Goal: Task Accomplishment & Management: Complete application form

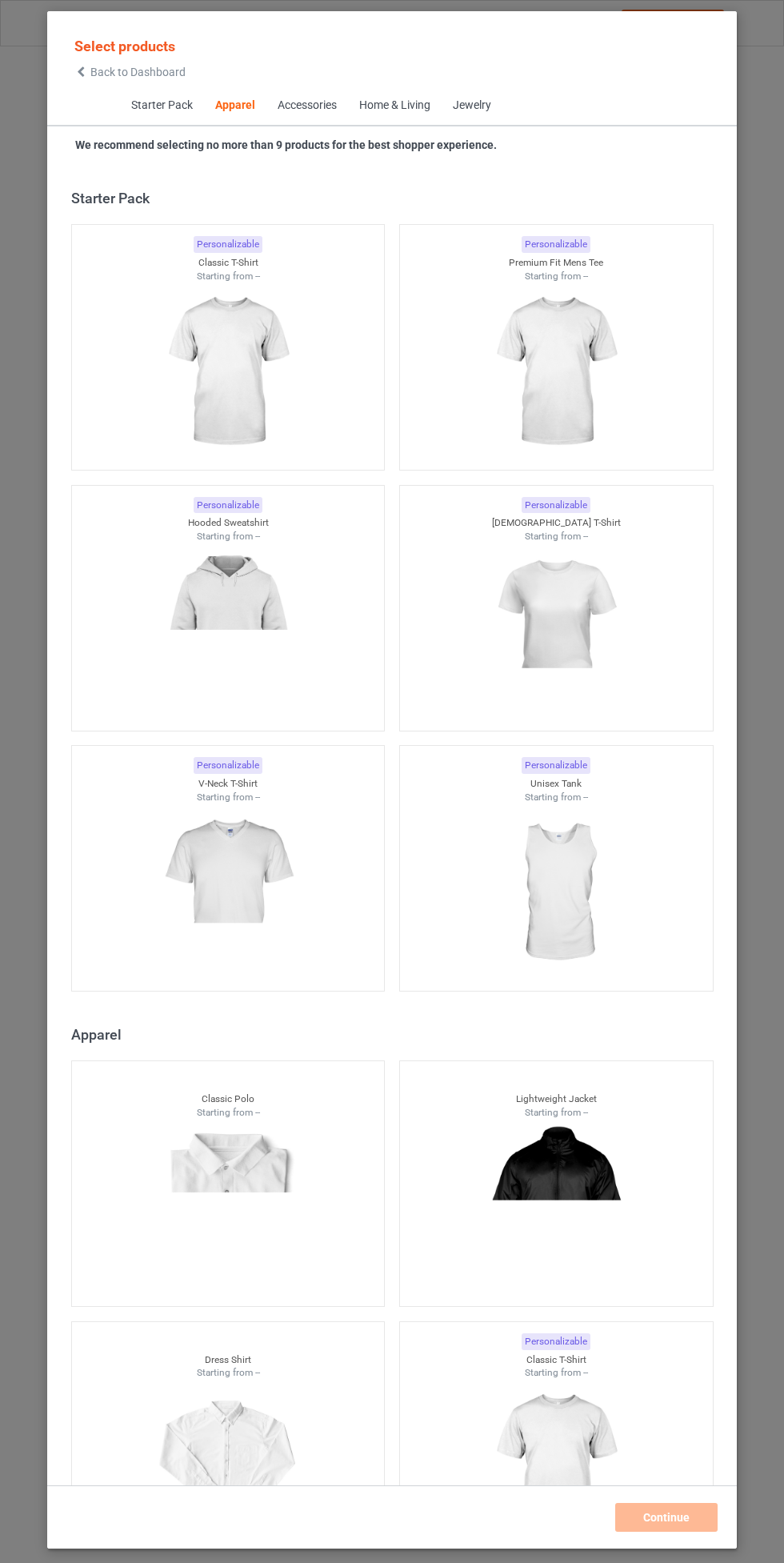
scroll to position [857, 0]
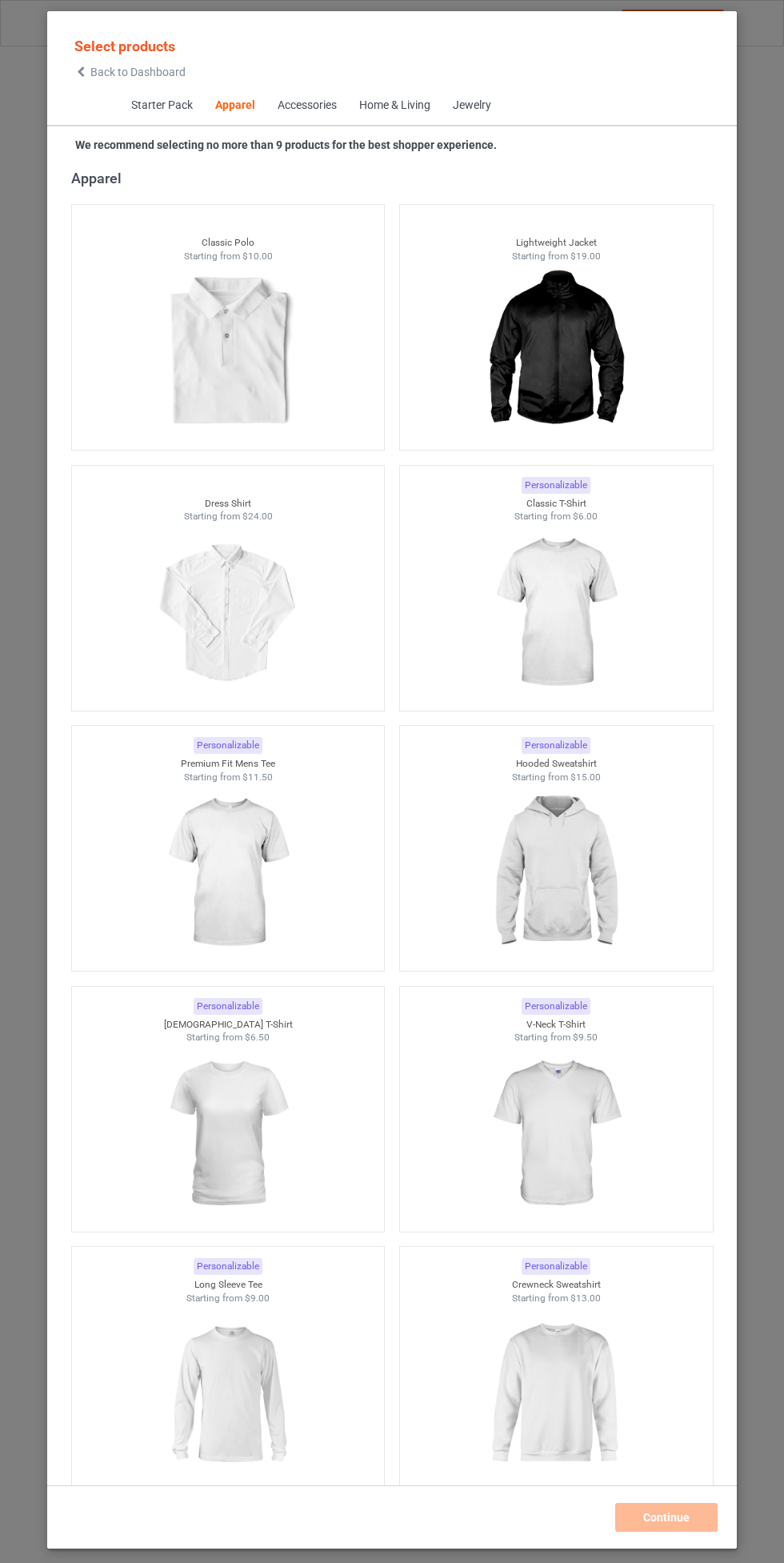
click at [619, 600] on img at bounding box center [556, 613] width 143 height 179
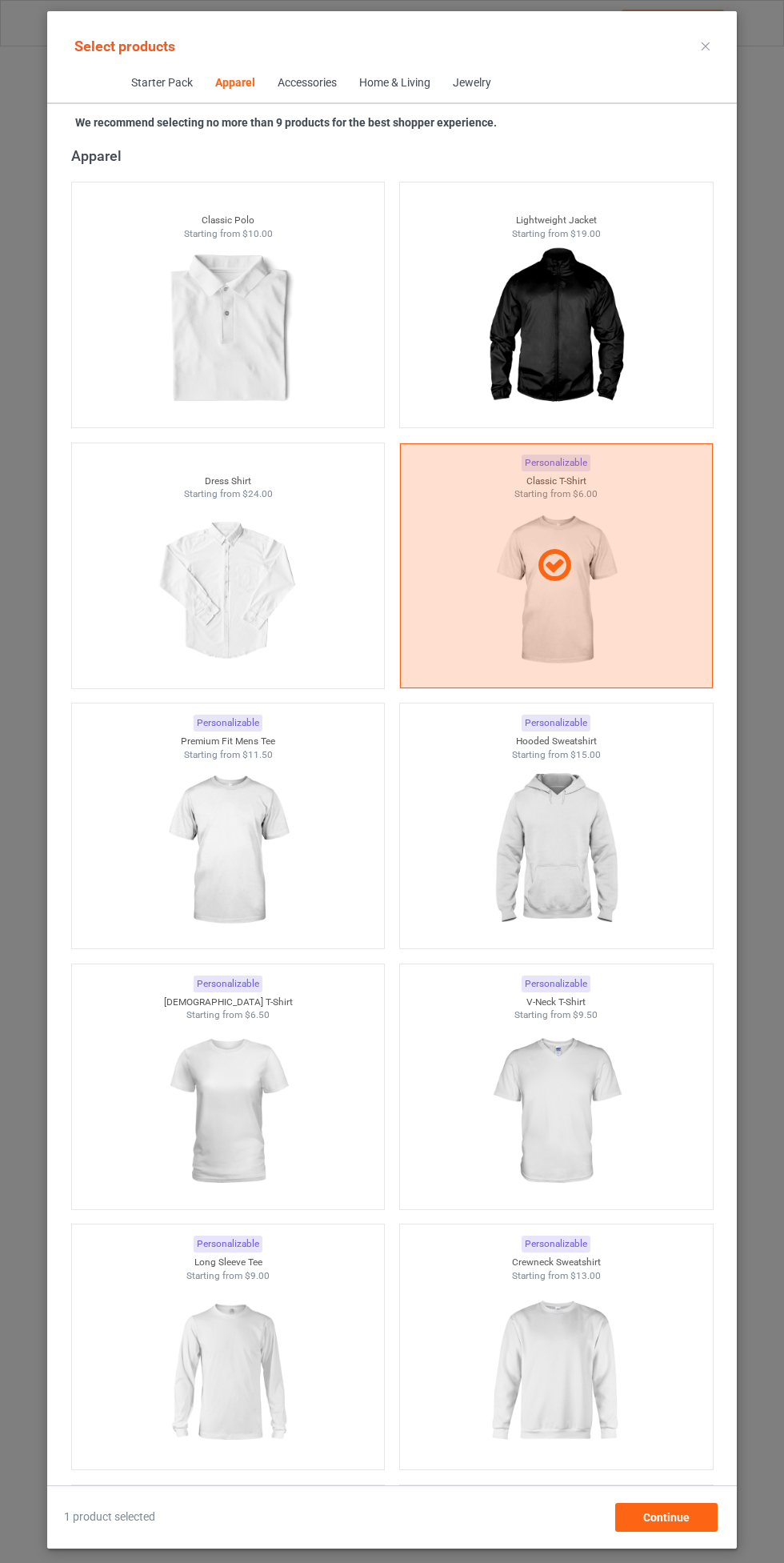
click at [706, 46] on icon at bounding box center [706, 47] width 8 height 8
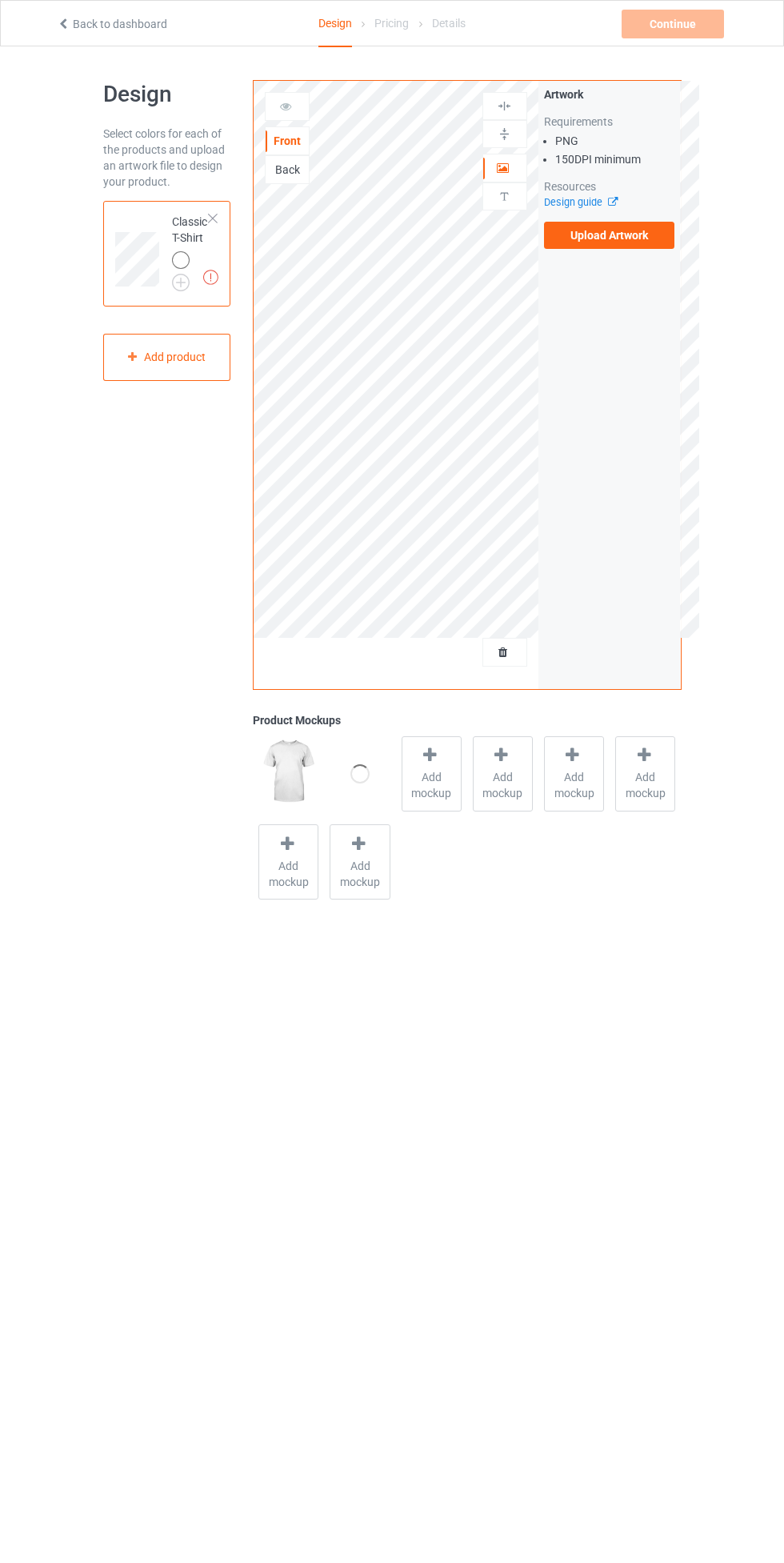
click at [611, 236] on label "Upload Artwork" at bounding box center [610, 235] width 131 height 27
click at [0, 0] on input "Upload Artwork" at bounding box center [0, 0] width 0 height 0
click at [0, 0] on img at bounding box center [0, 0] width 0 height 0
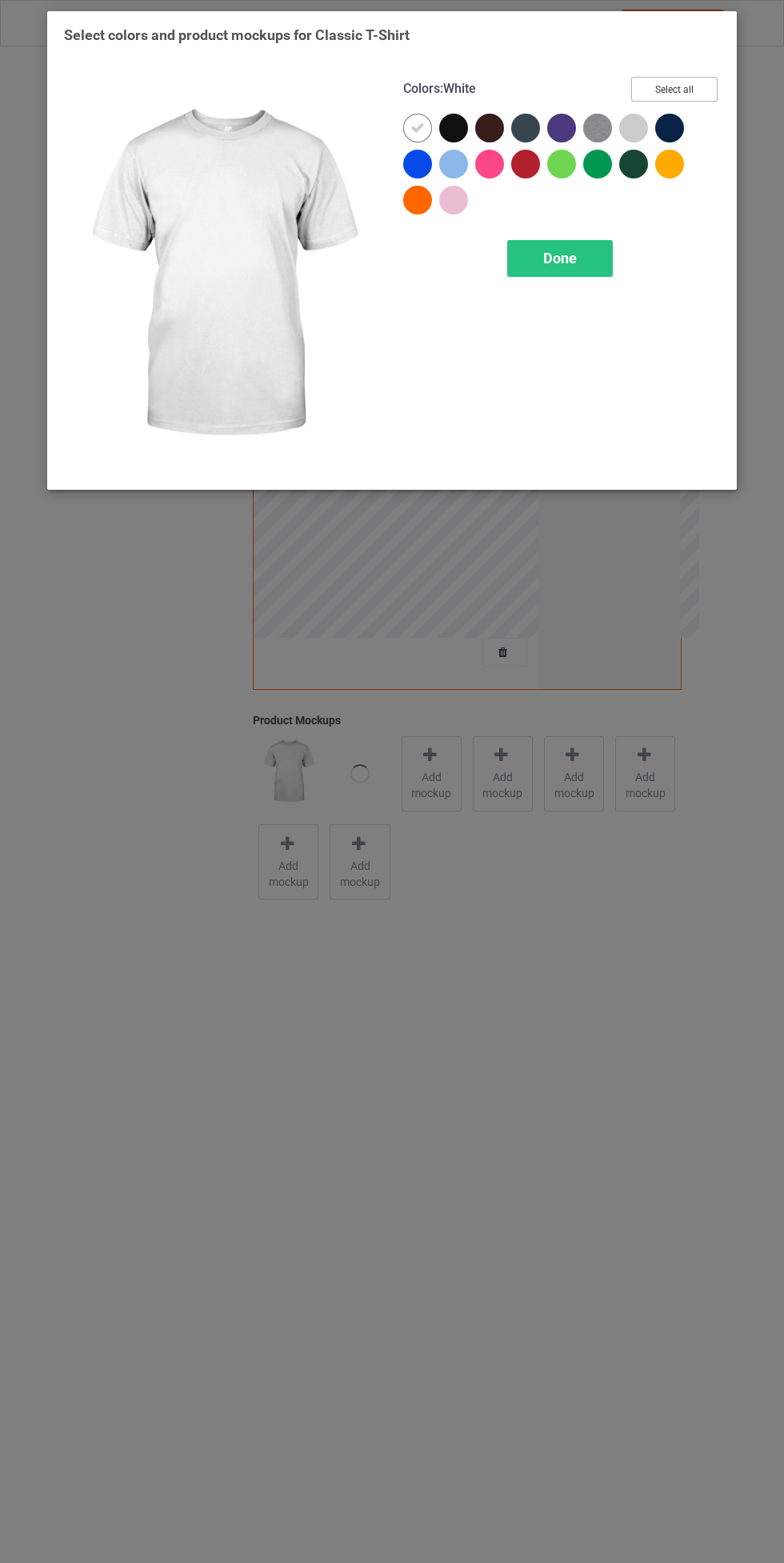
click at [695, 89] on button "Select all" at bounding box center [674, 89] width 87 height 25
click at [585, 266] on div "Done" at bounding box center [559, 258] width 106 height 37
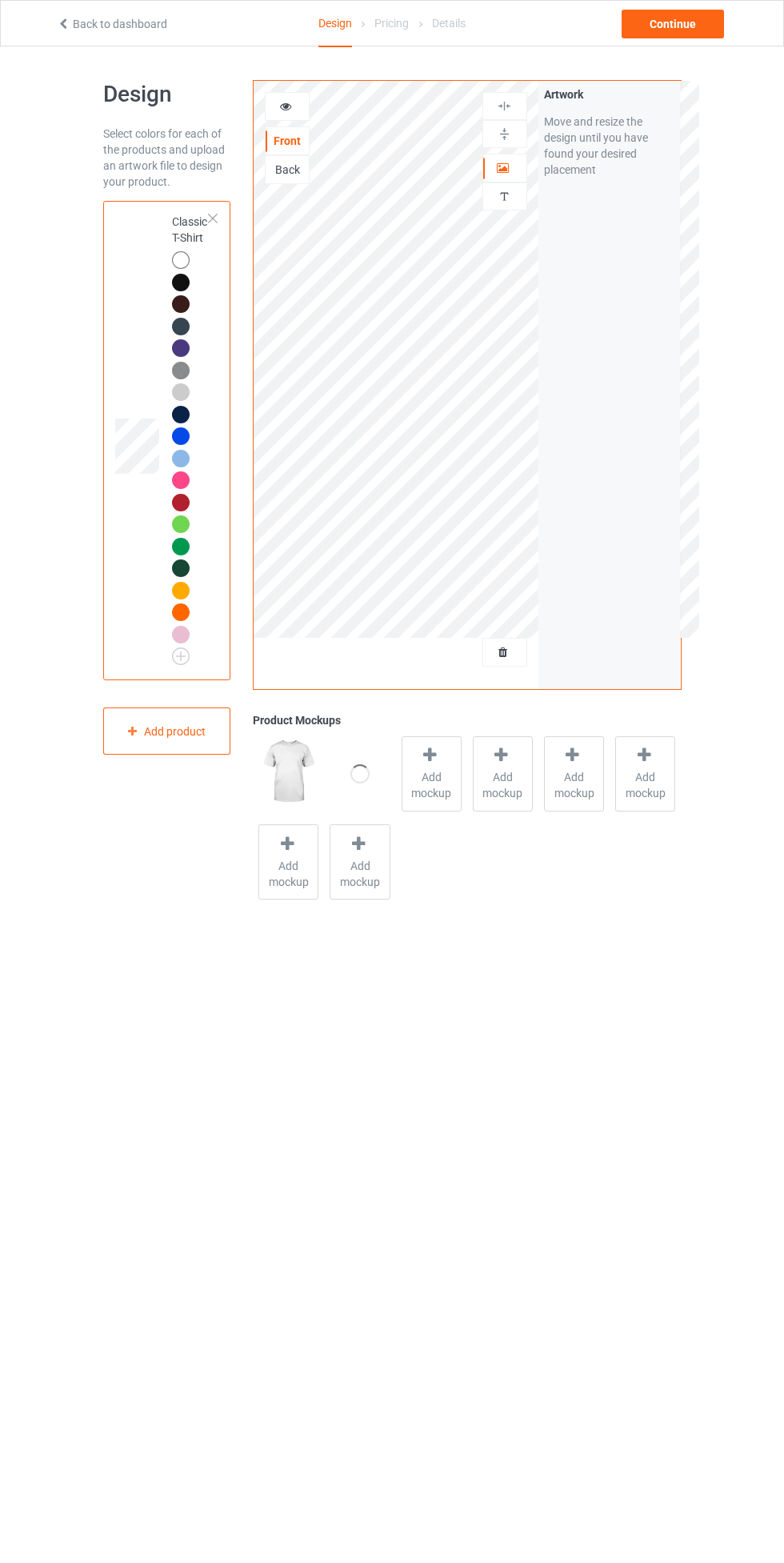
click at [435, 794] on span "Add mockup" at bounding box center [432, 785] width 58 height 32
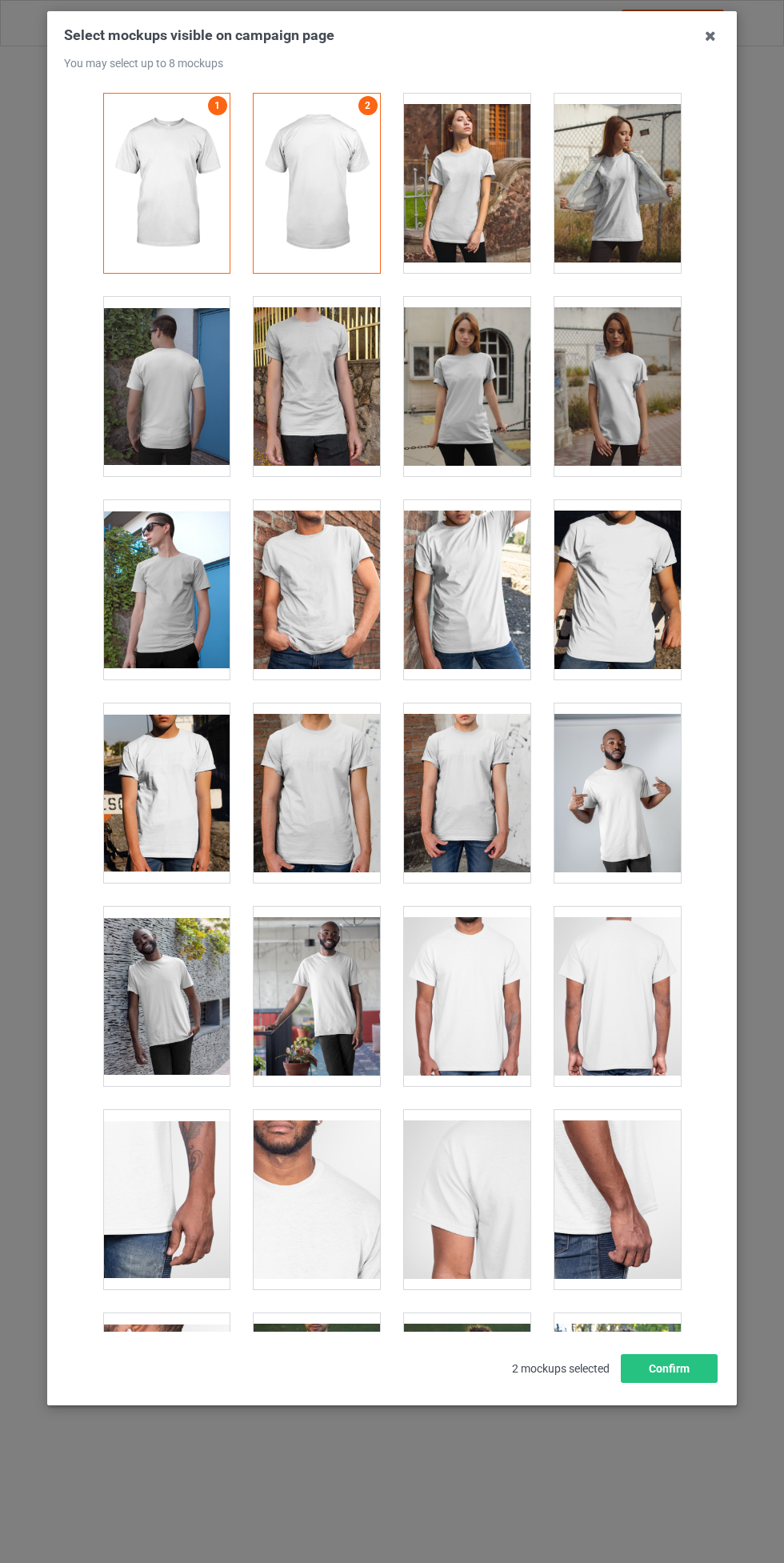
click at [715, 37] on icon at bounding box center [710, 36] width 26 height 26
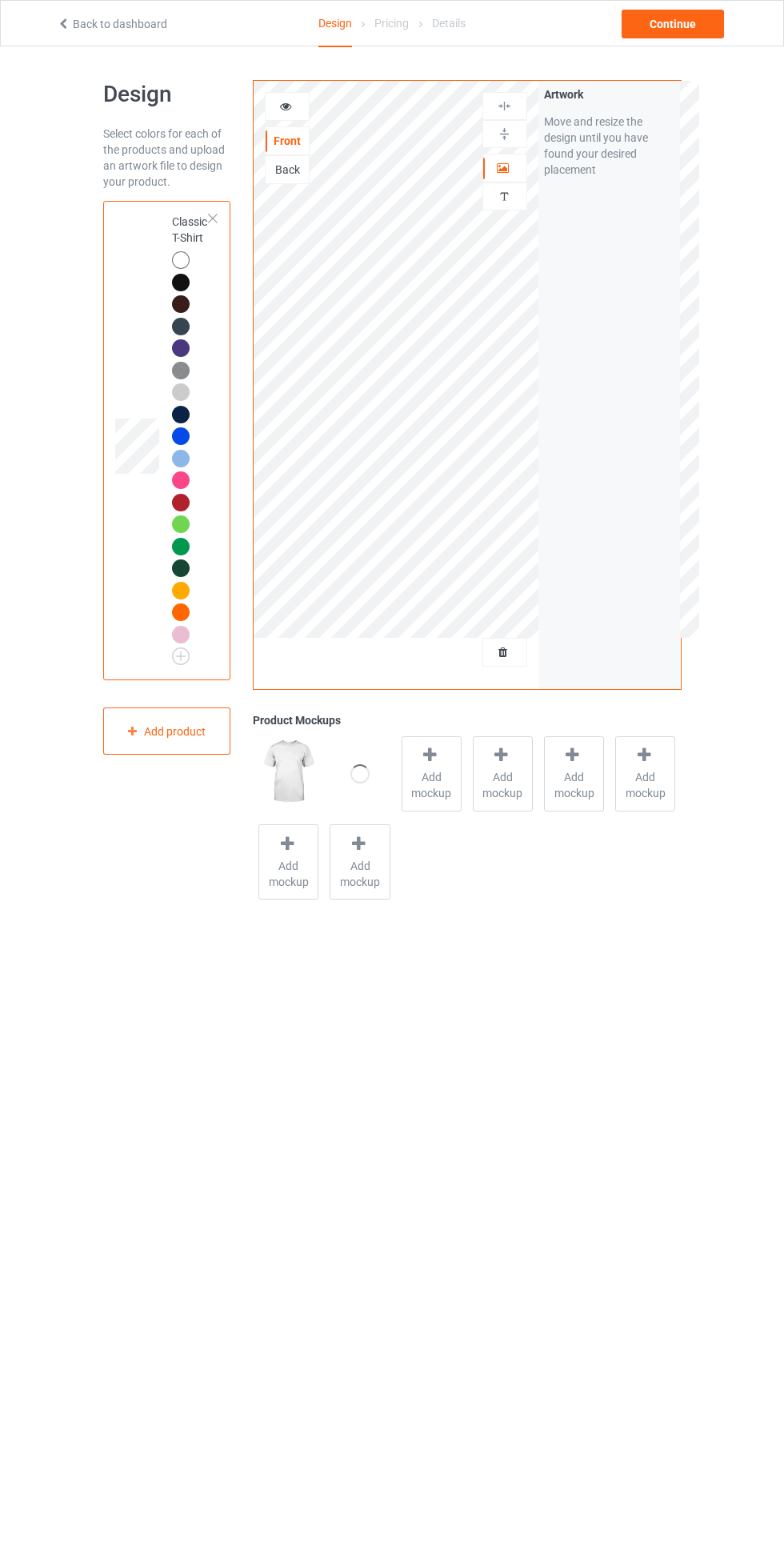
click at [426, 778] on span "Add mockup" at bounding box center [432, 785] width 58 height 32
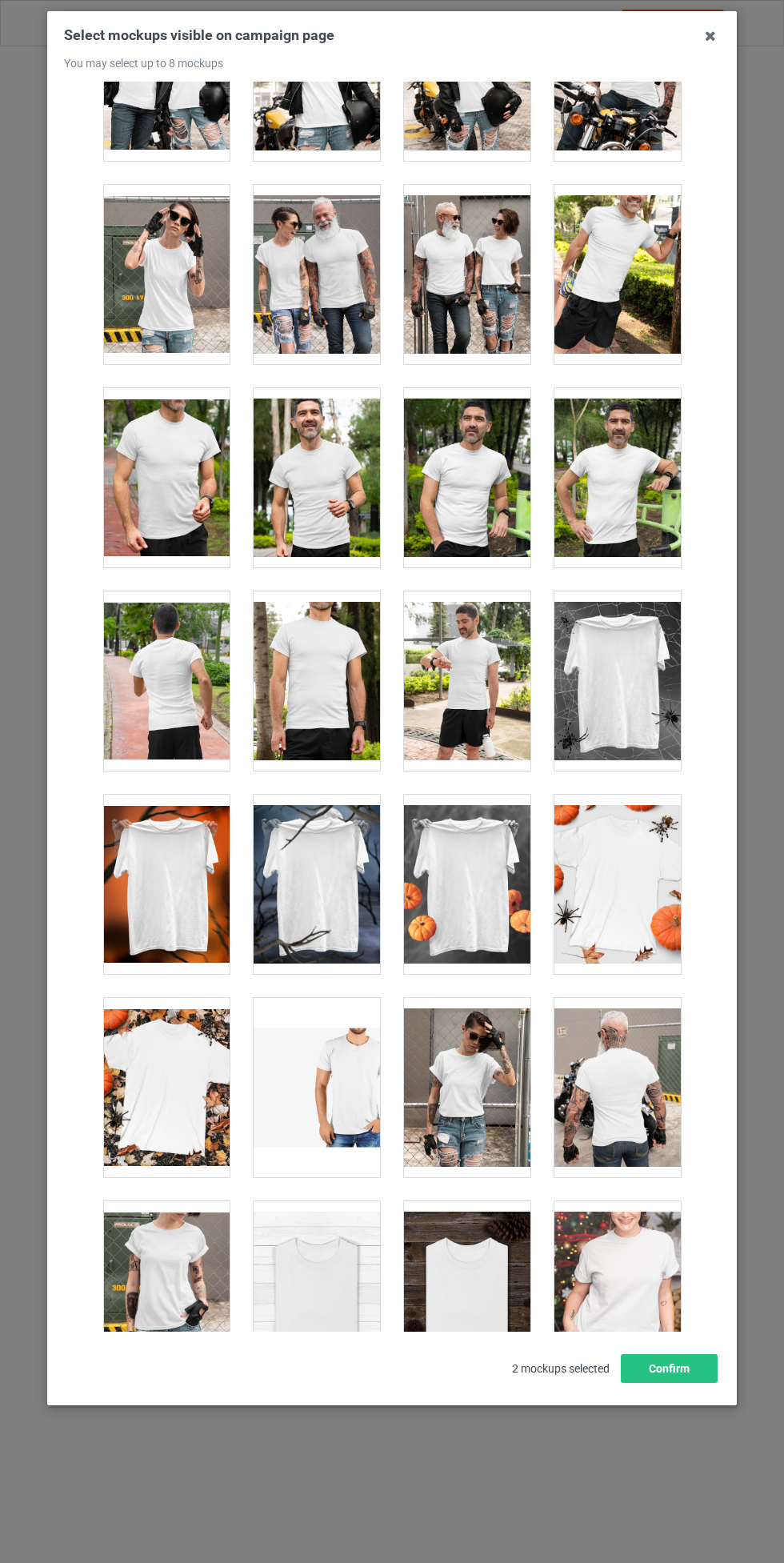
scroll to position [15155, 0]
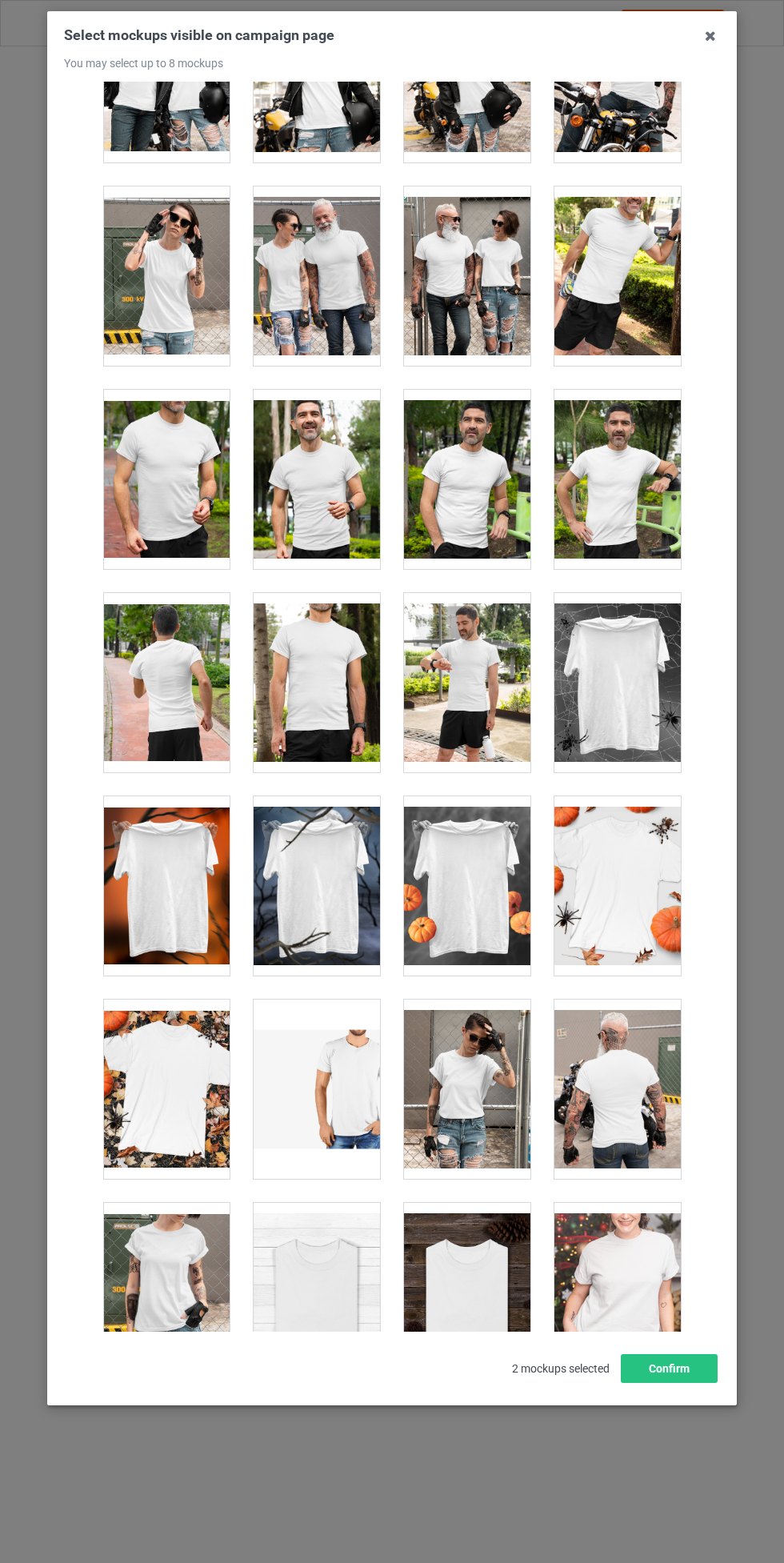
click at [633, 872] on div at bounding box center [618, 885] width 127 height 179
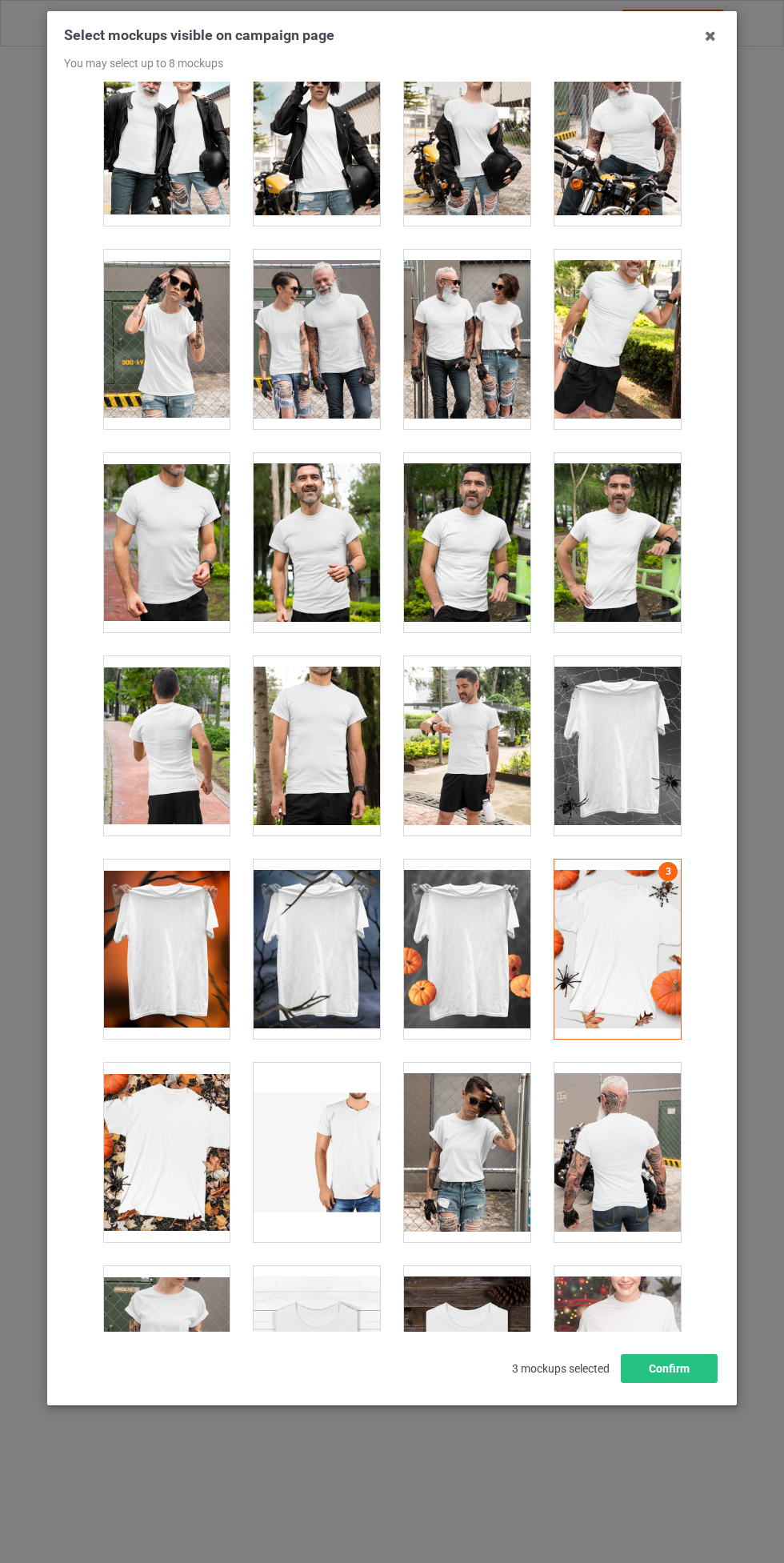
scroll to position [15045, 0]
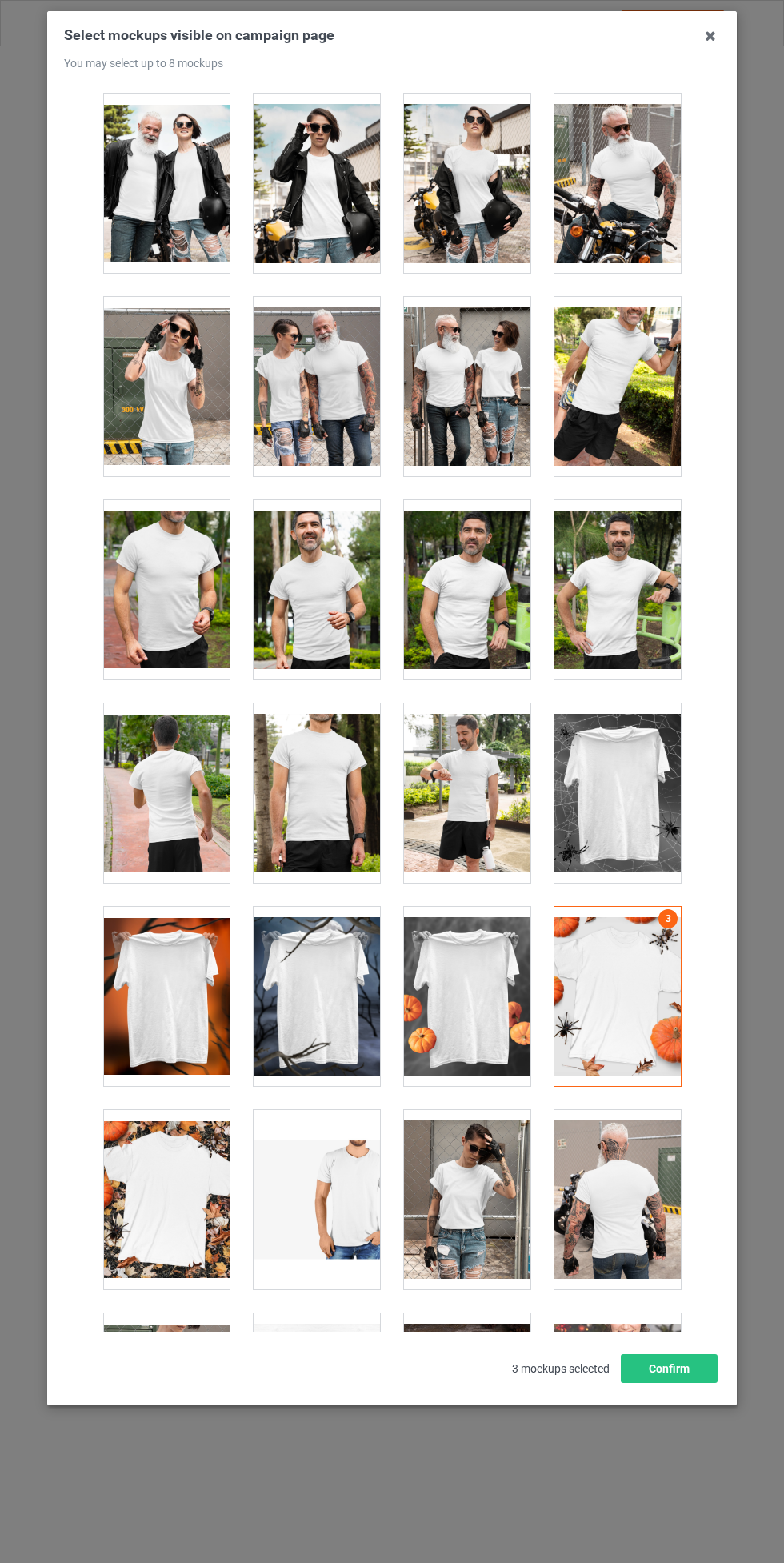
click at [646, 783] on div at bounding box center [618, 793] width 127 height 179
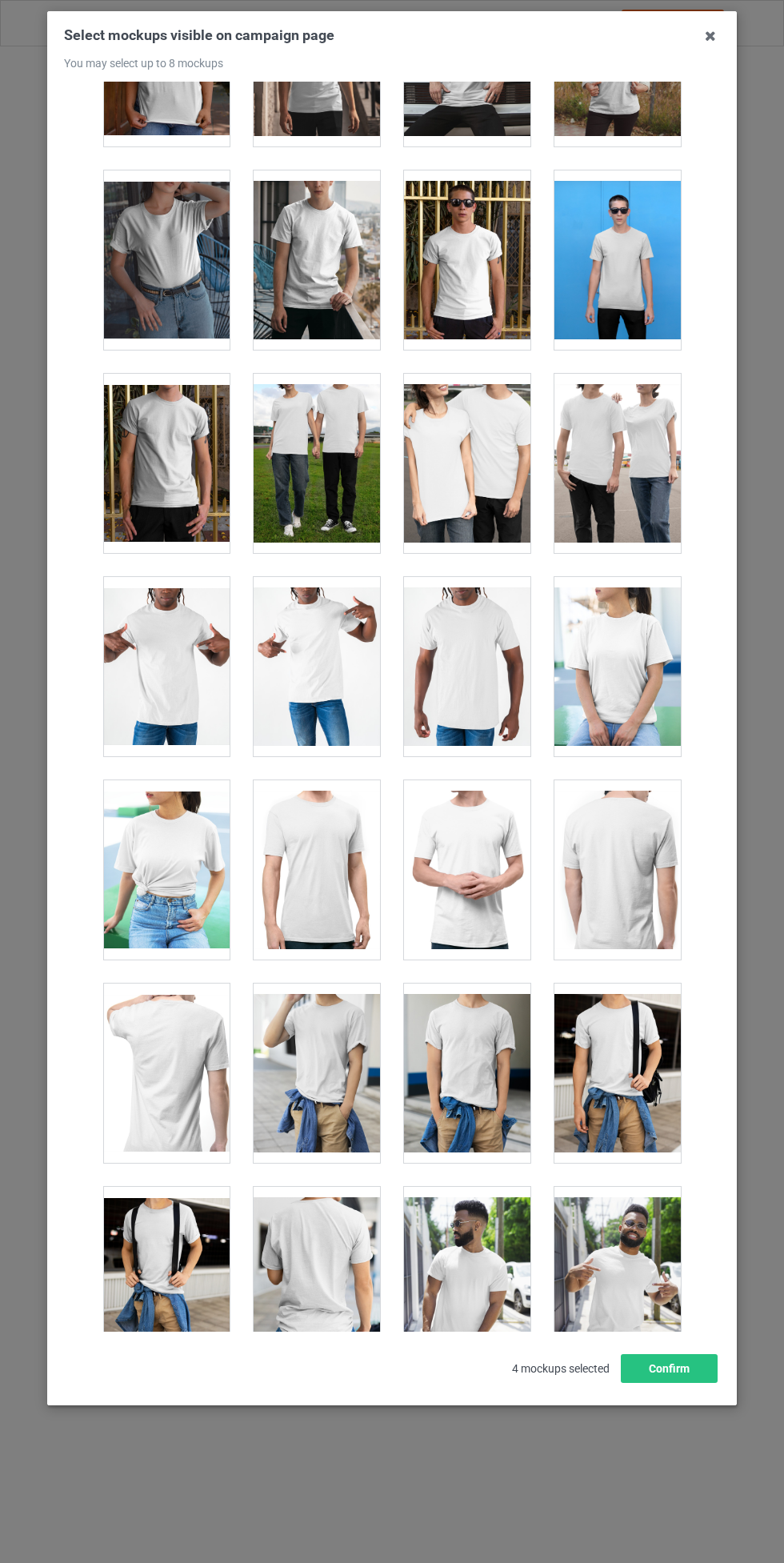
scroll to position [8152, 0]
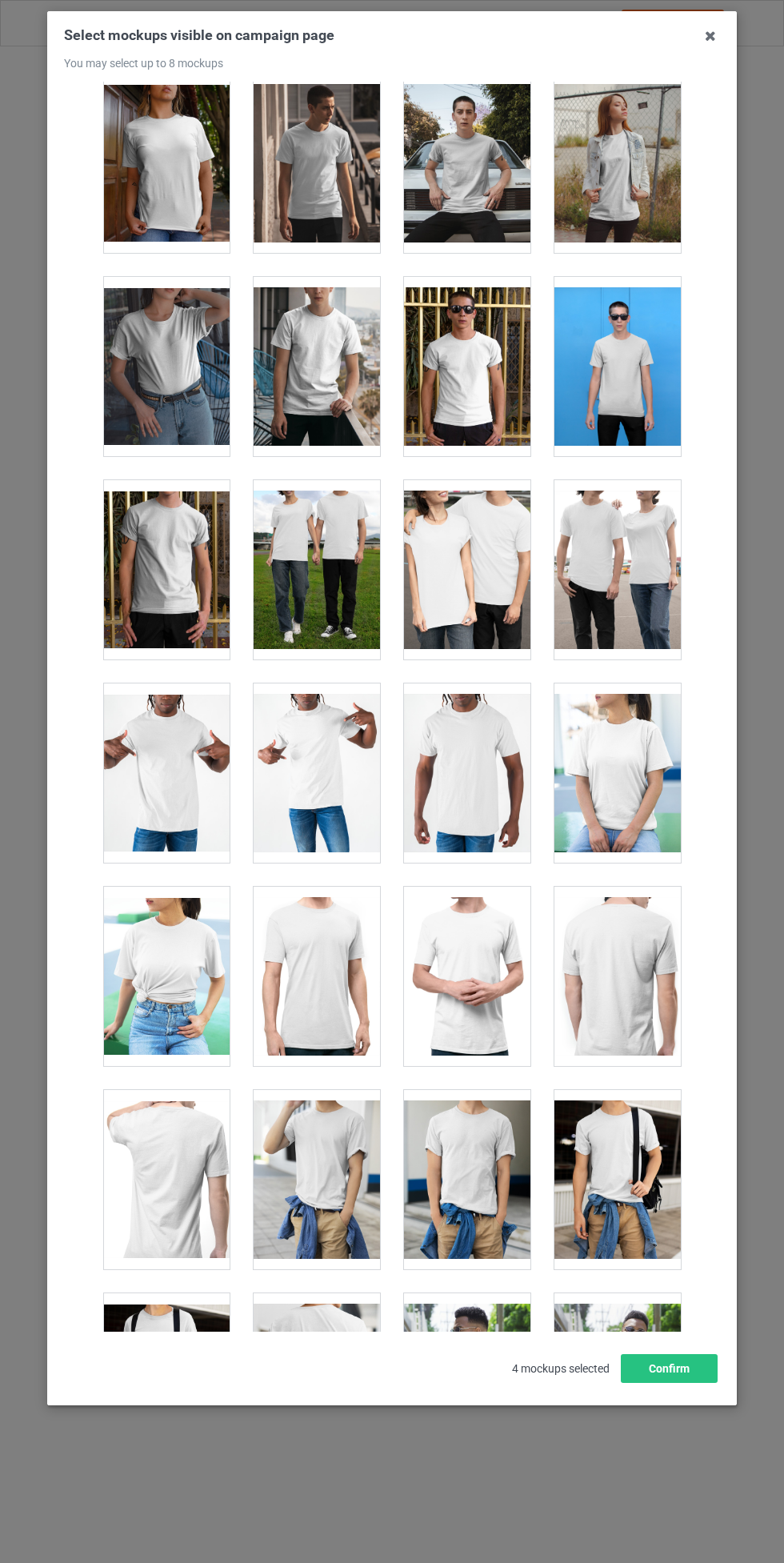
click at [179, 959] on div at bounding box center [166, 976] width 127 height 179
click at [628, 769] on div at bounding box center [618, 773] width 127 height 179
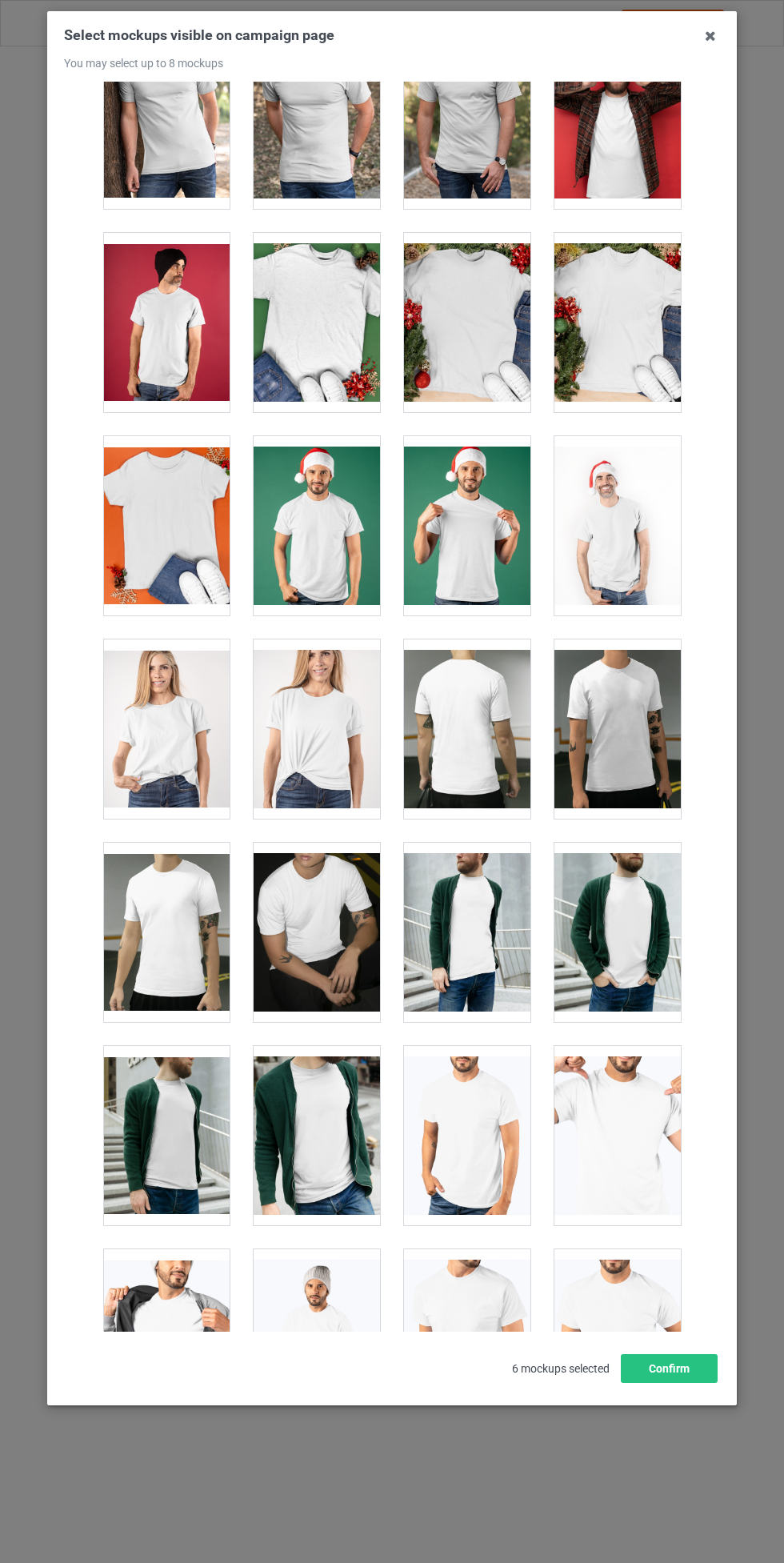
scroll to position [2069, 0]
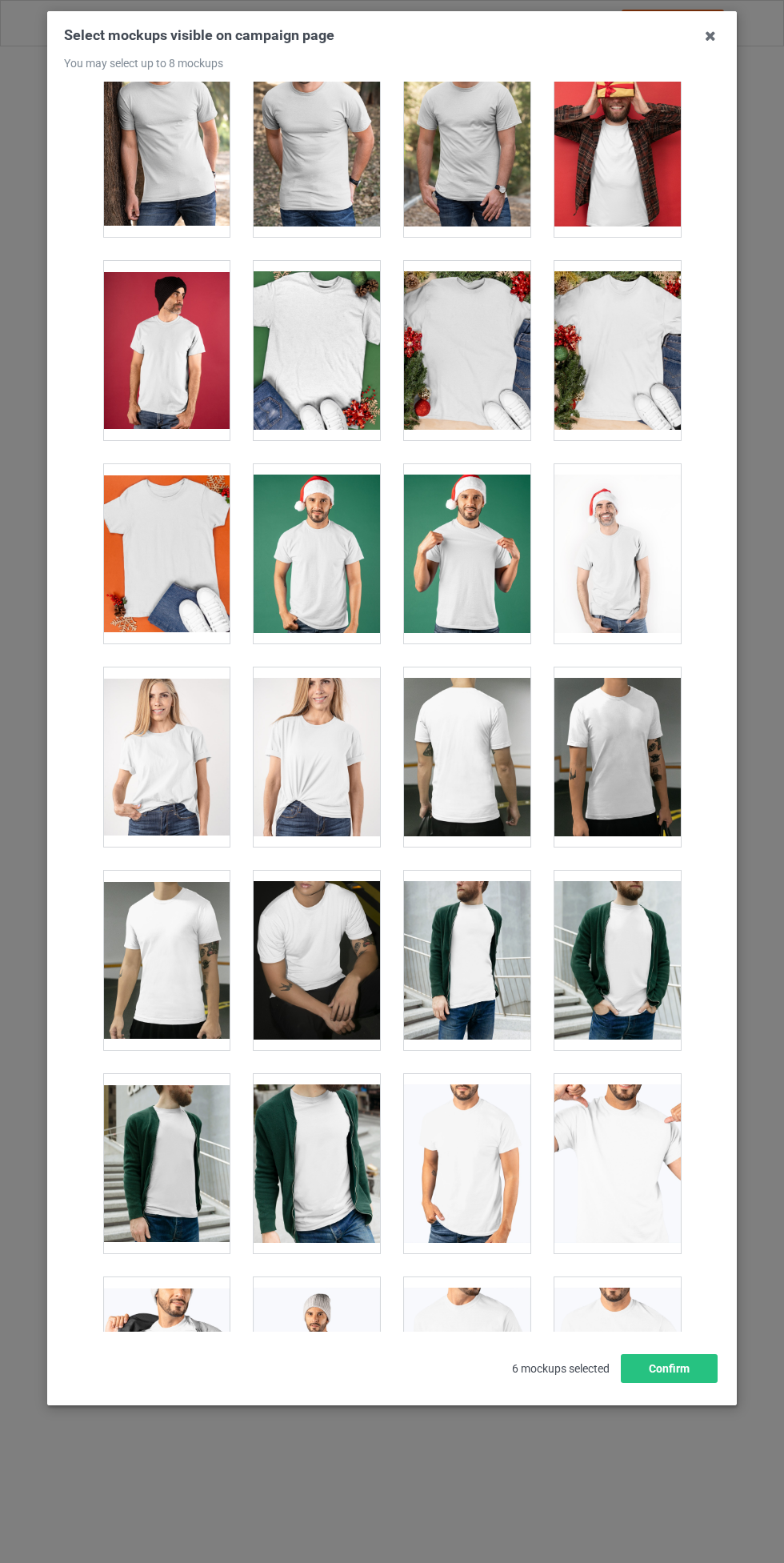
click at [325, 748] on div at bounding box center [317, 757] width 127 height 179
click at [182, 771] on div at bounding box center [166, 757] width 127 height 179
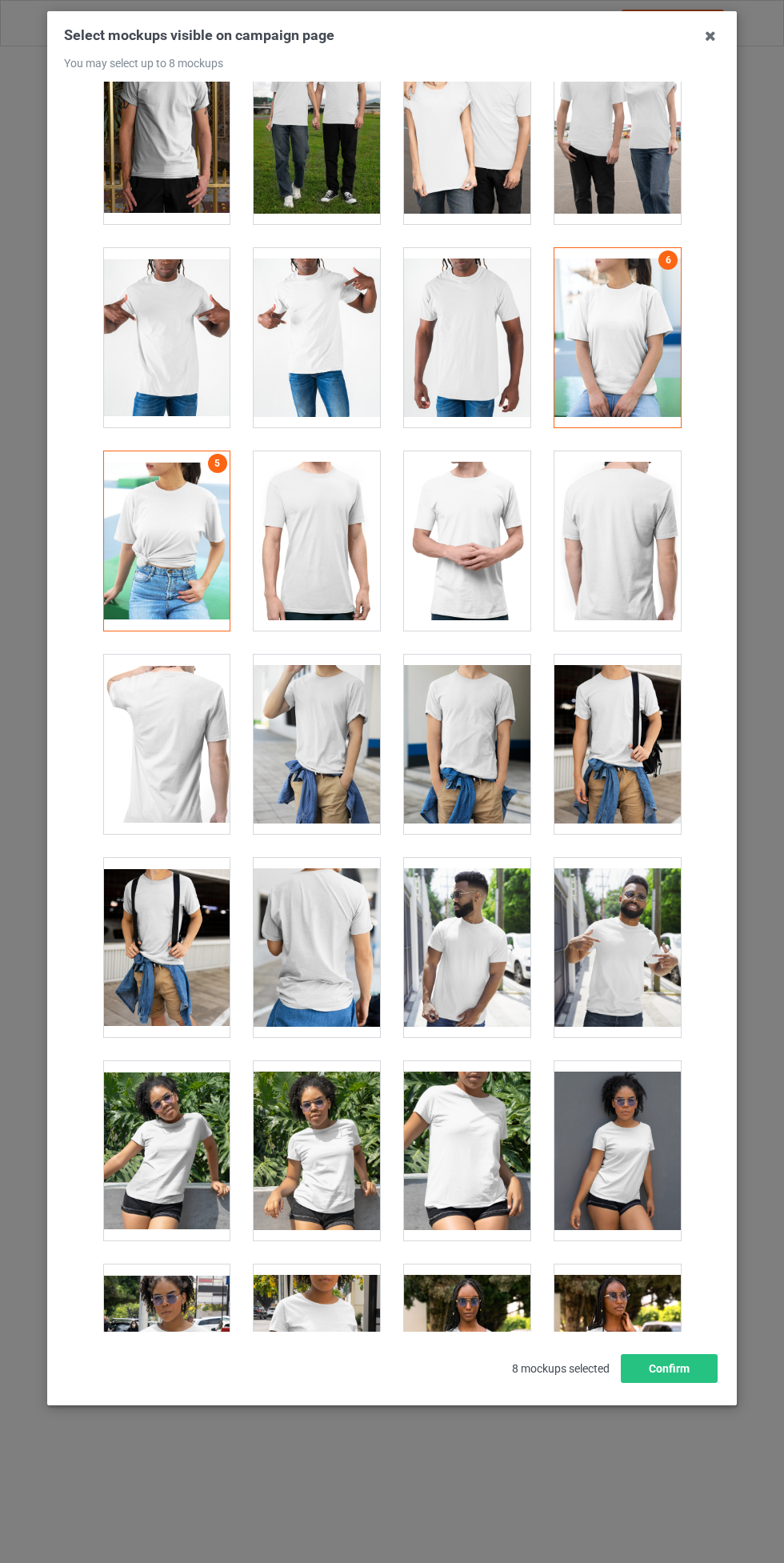
scroll to position [8675, 0]
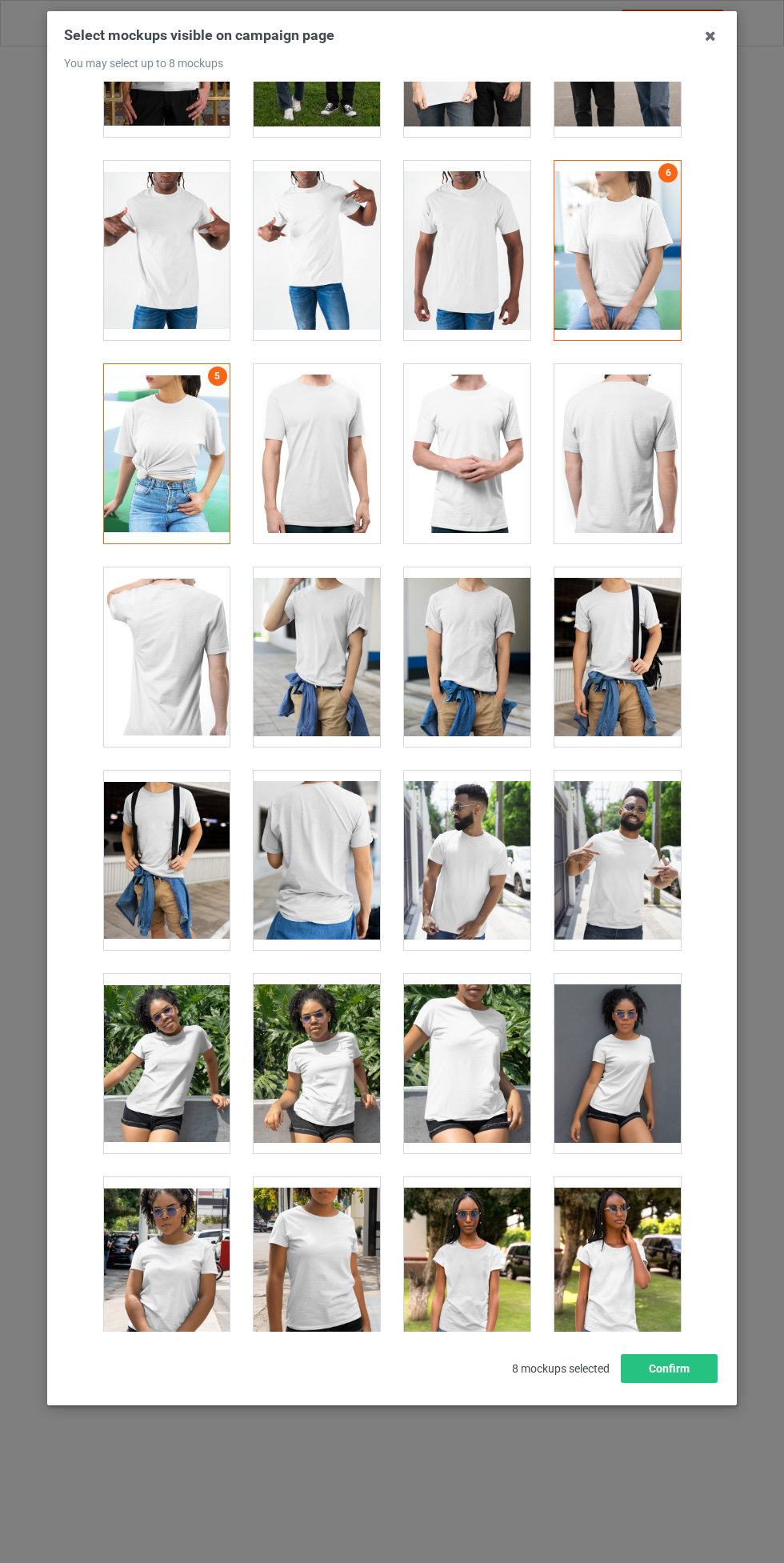
click at [652, 283] on div at bounding box center [618, 250] width 127 height 179
click at [202, 449] on div at bounding box center [166, 453] width 127 height 179
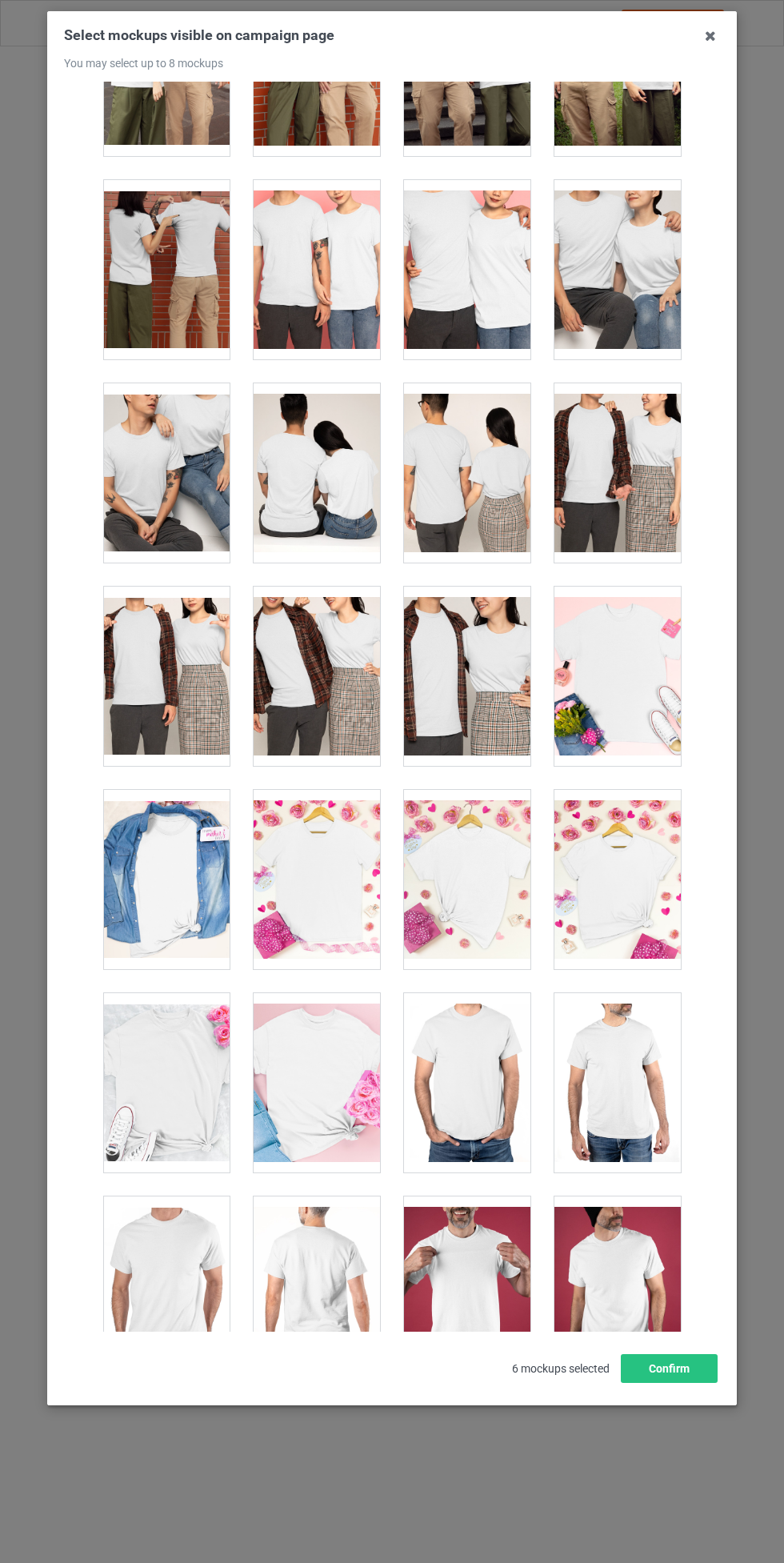
scroll to position [5793, 0]
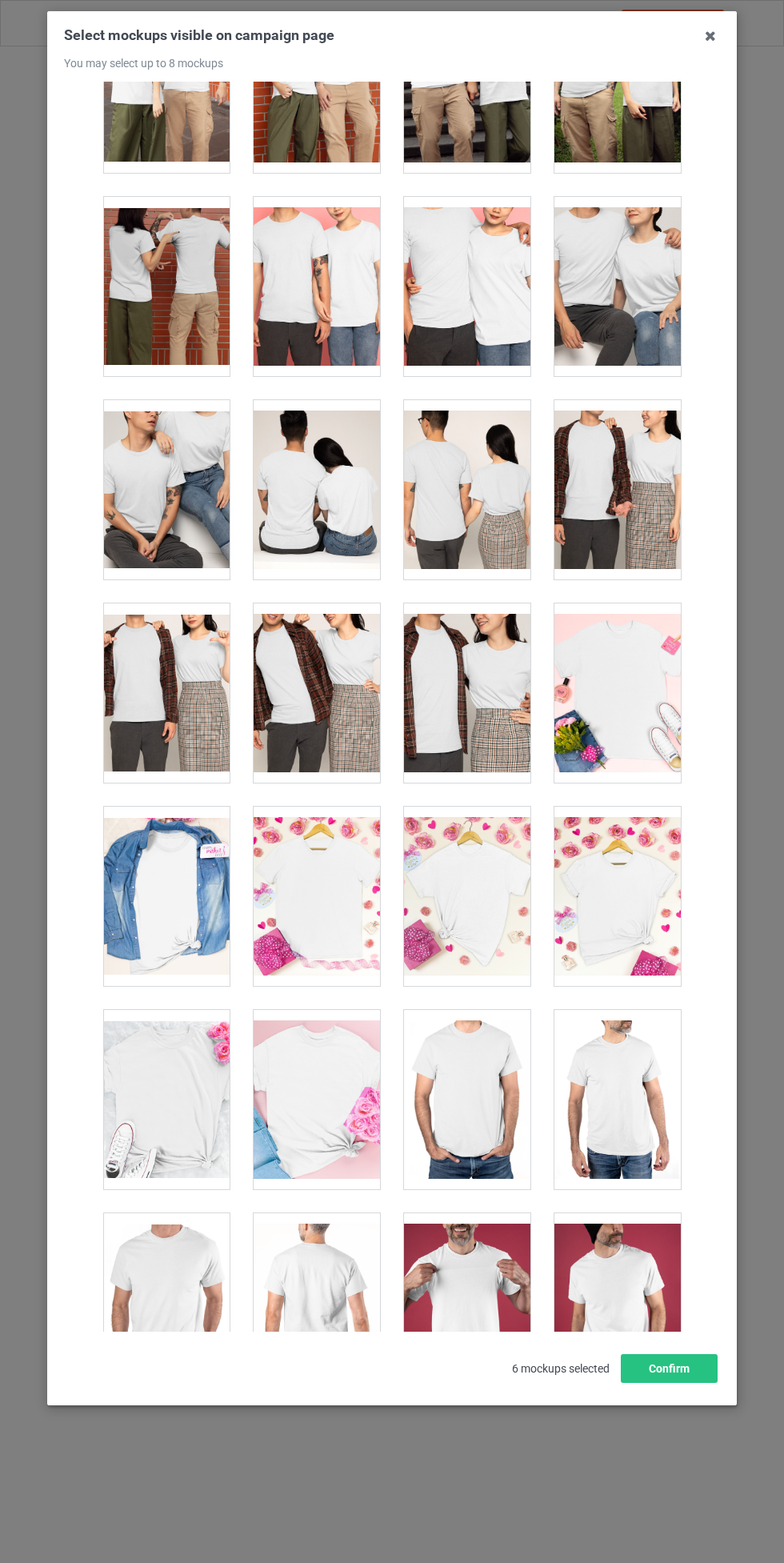
click at [463, 1106] on div at bounding box center [467, 1099] width 127 height 179
click at [471, 1086] on div at bounding box center [467, 1099] width 127 height 179
click at [466, 1092] on div at bounding box center [467, 1099] width 127 height 179
click at [187, 1310] on div at bounding box center [166, 1302] width 127 height 179
click at [504, 1072] on div at bounding box center [467, 1099] width 127 height 179
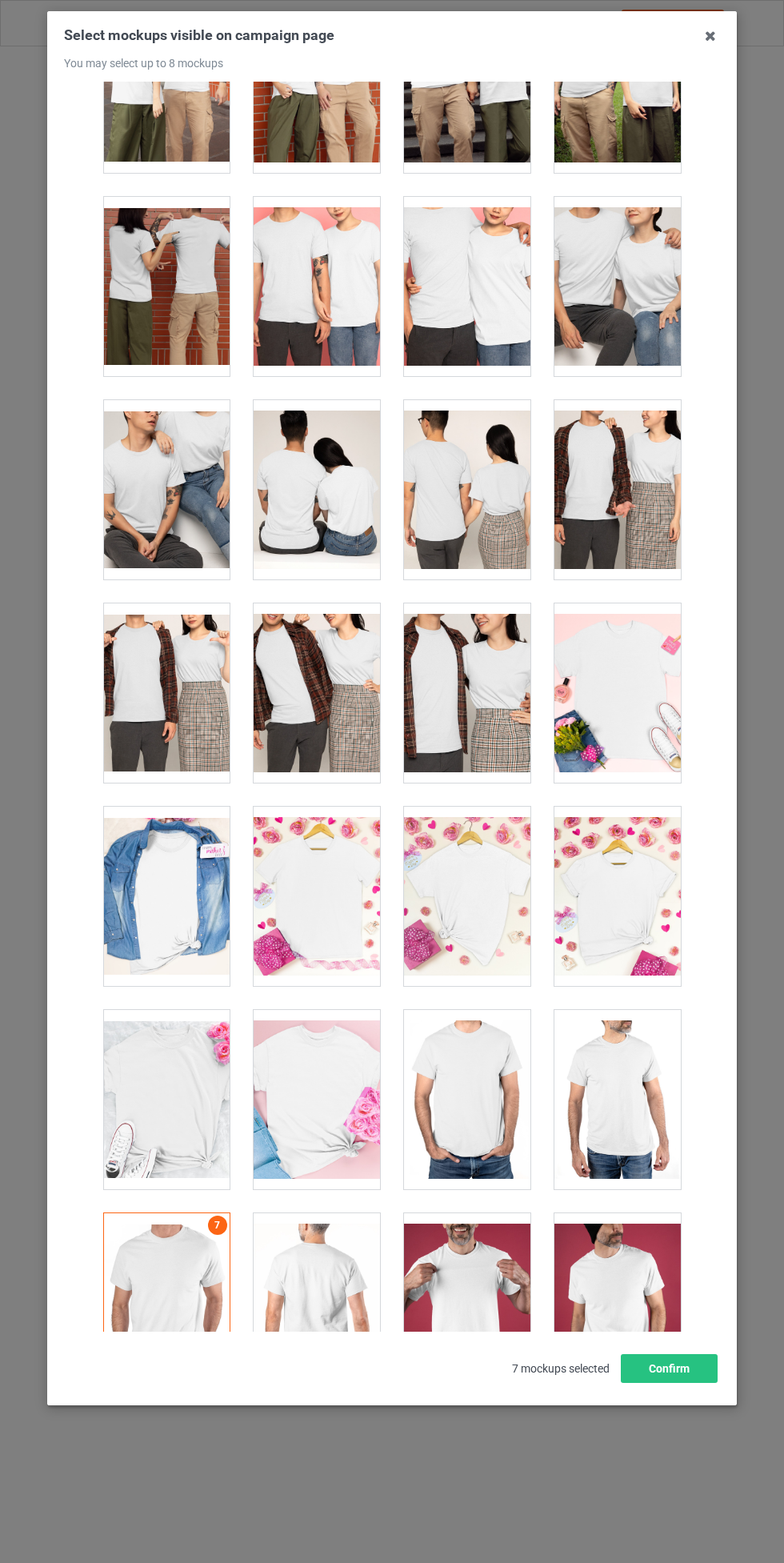
click at [617, 1115] on div at bounding box center [618, 1099] width 127 height 179
click at [686, 1383] on button "Confirm" at bounding box center [669, 1368] width 97 height 29
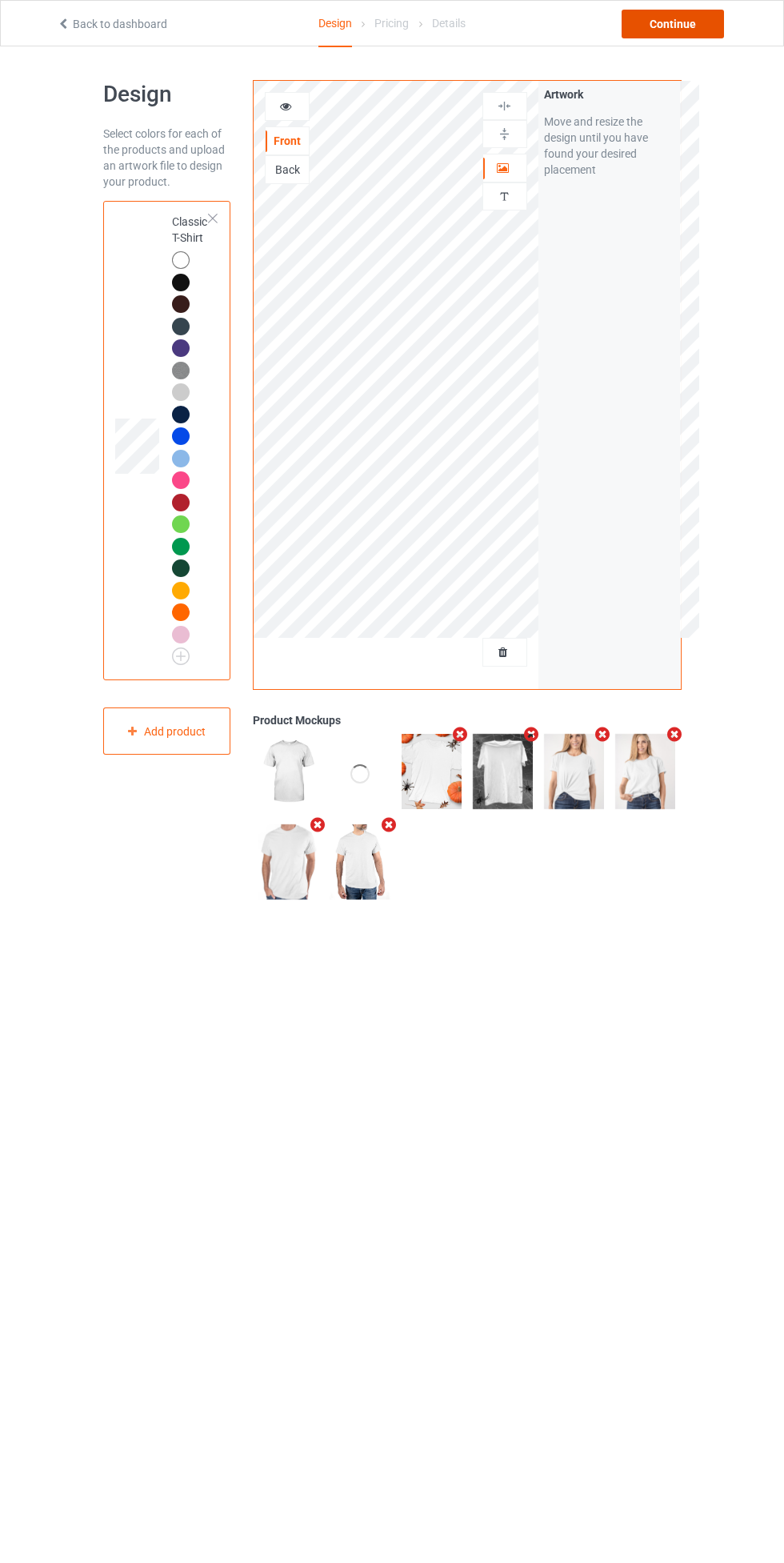
click at [706, 30] on div "Continue" at bounding box center [672, 24] width 102 height 29
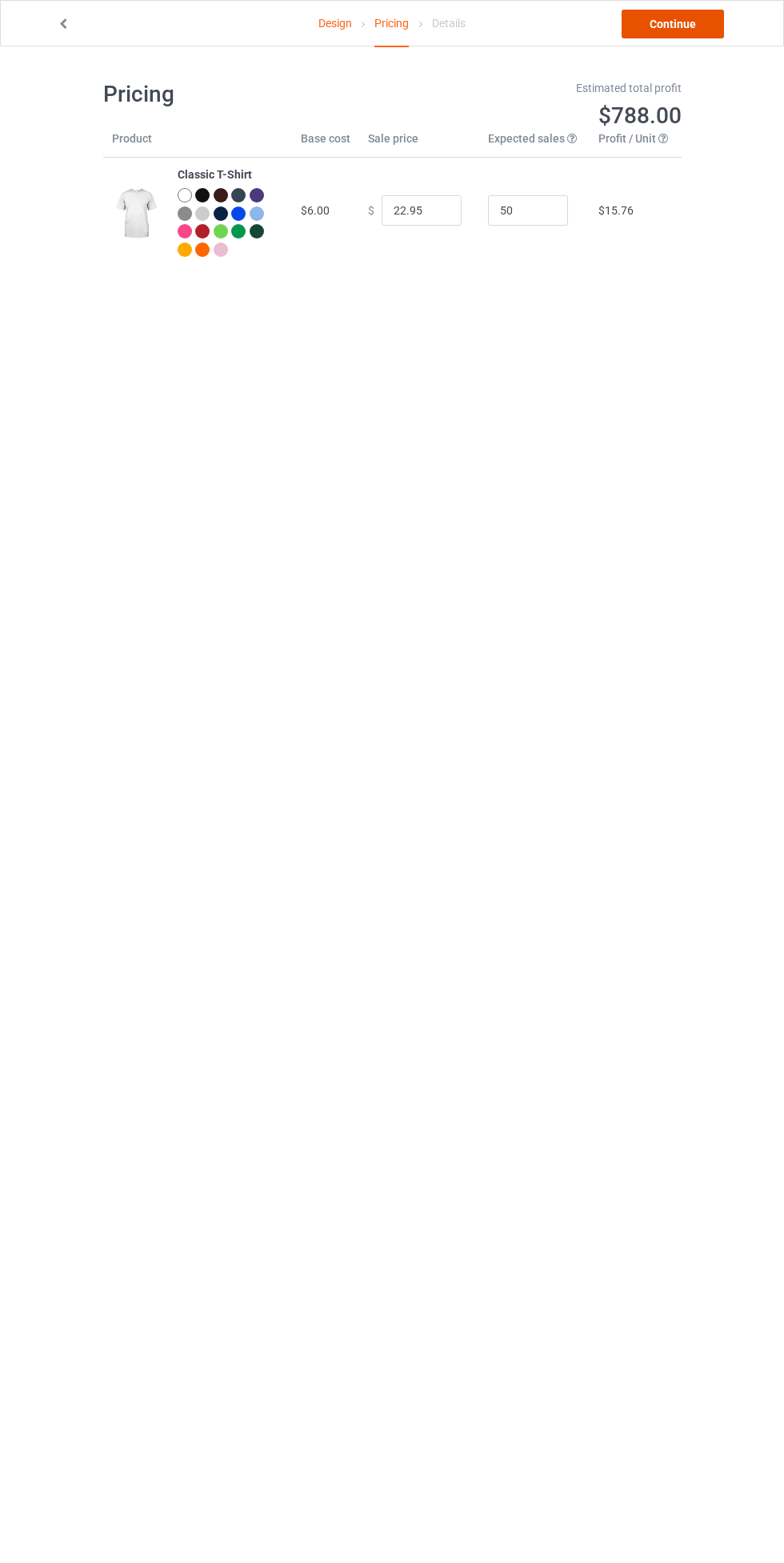
click at [685, 33] on link "Continue" at bounding box center [672, 24] width 102 height 29
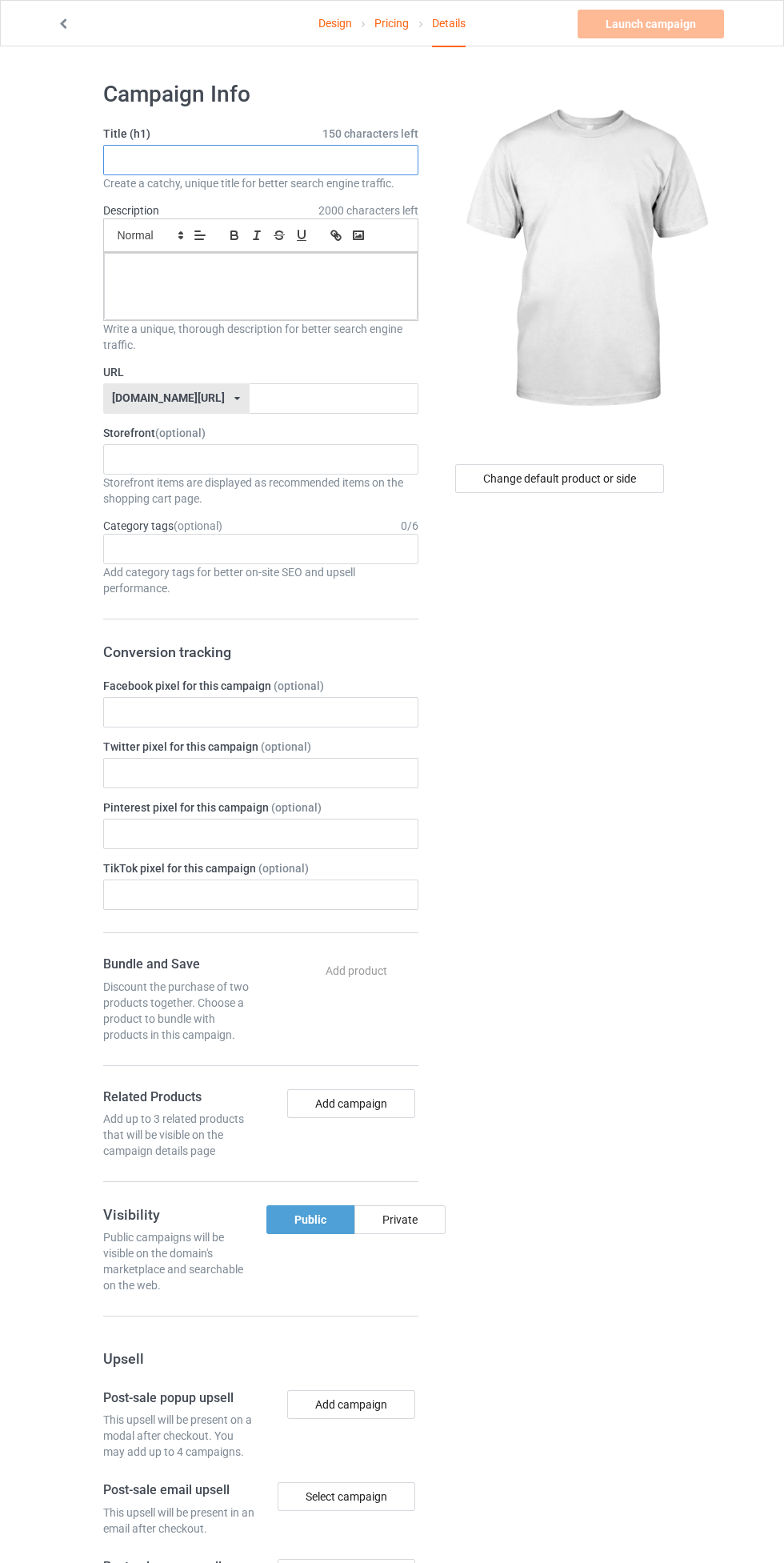
click at [219, 159] on input "text" at bounding box center [261, 160] width 315 height 31
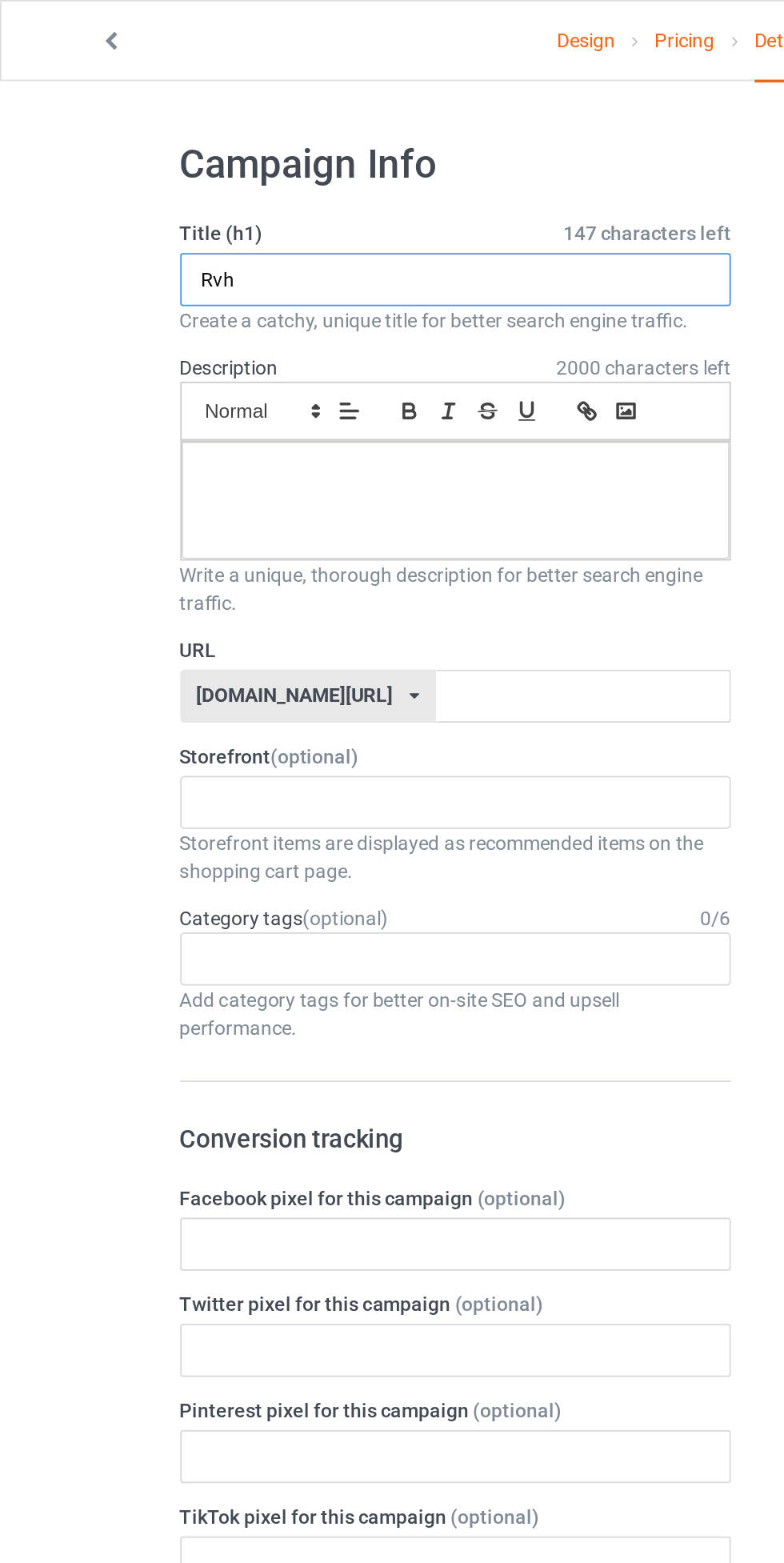
type input "Rvh"
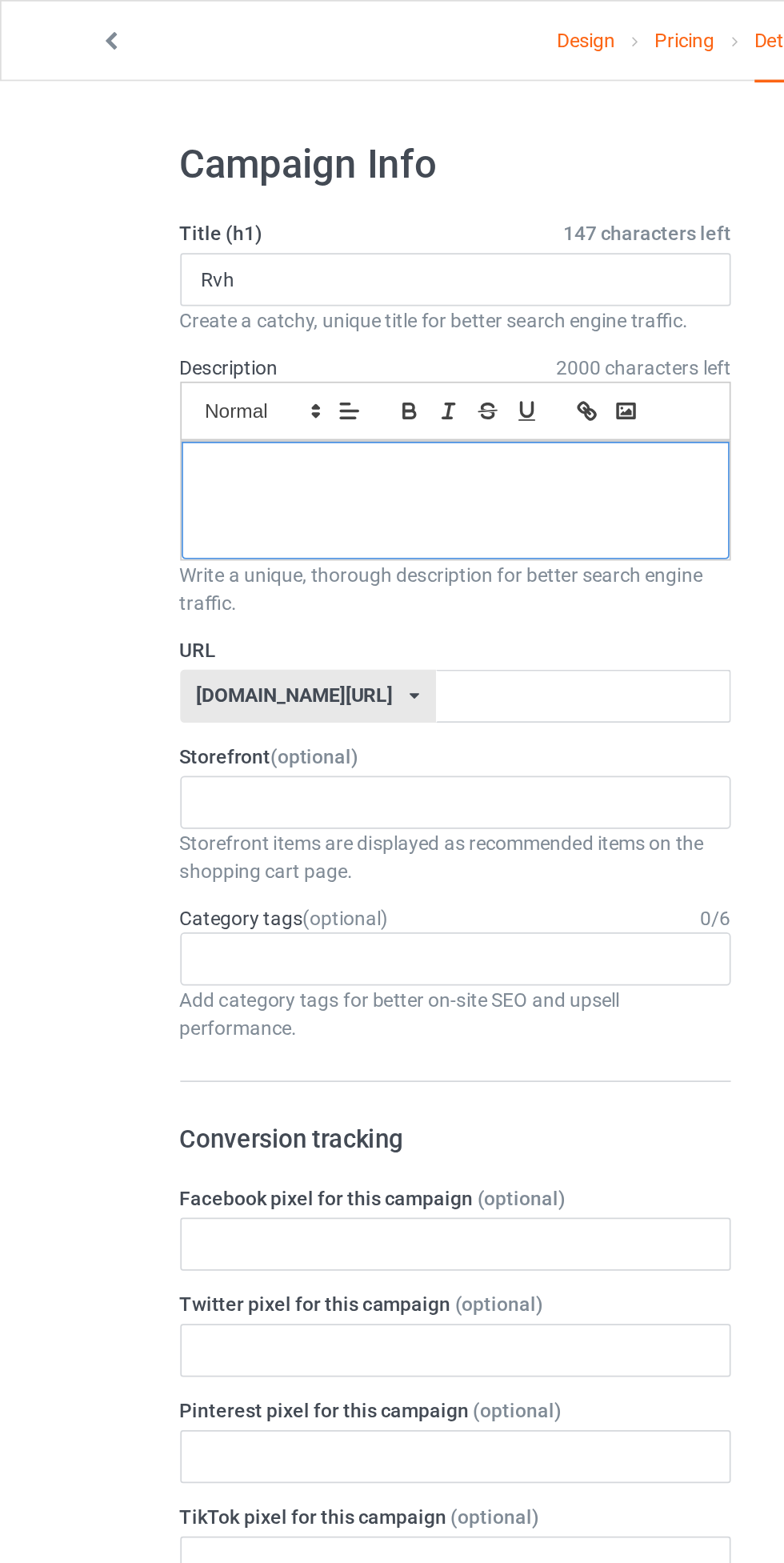
click at [237, 277] on div at bounding box center [261, 286] width 314 height 67
click at [265, 396] on input "text" at bounding box center [334, 398] width 169 height 31
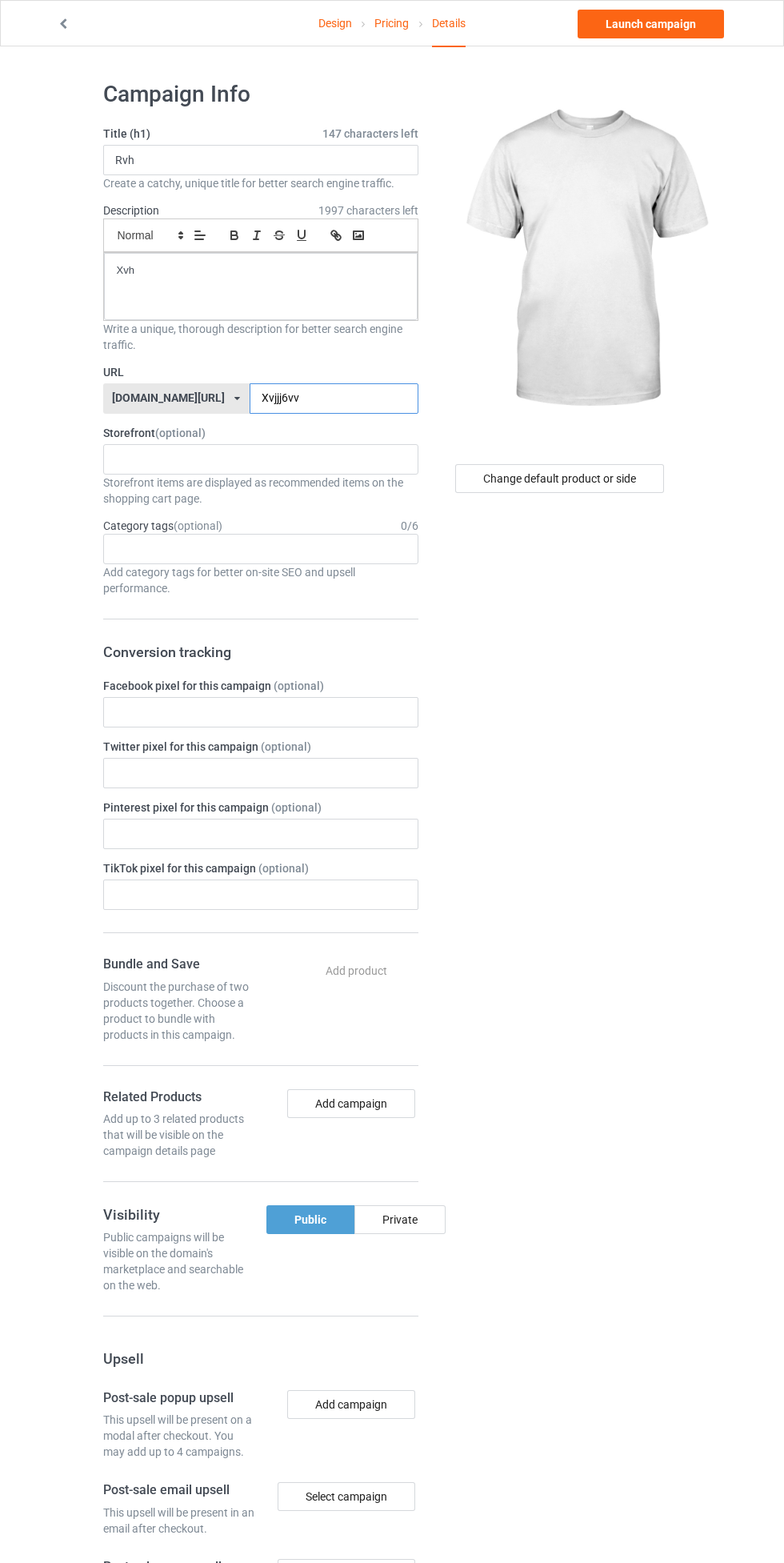
type input "Xvjjj6vv"
click at [611, 482] on div "Change default product or side" at bounding box center [559, 479] width 209 height 29
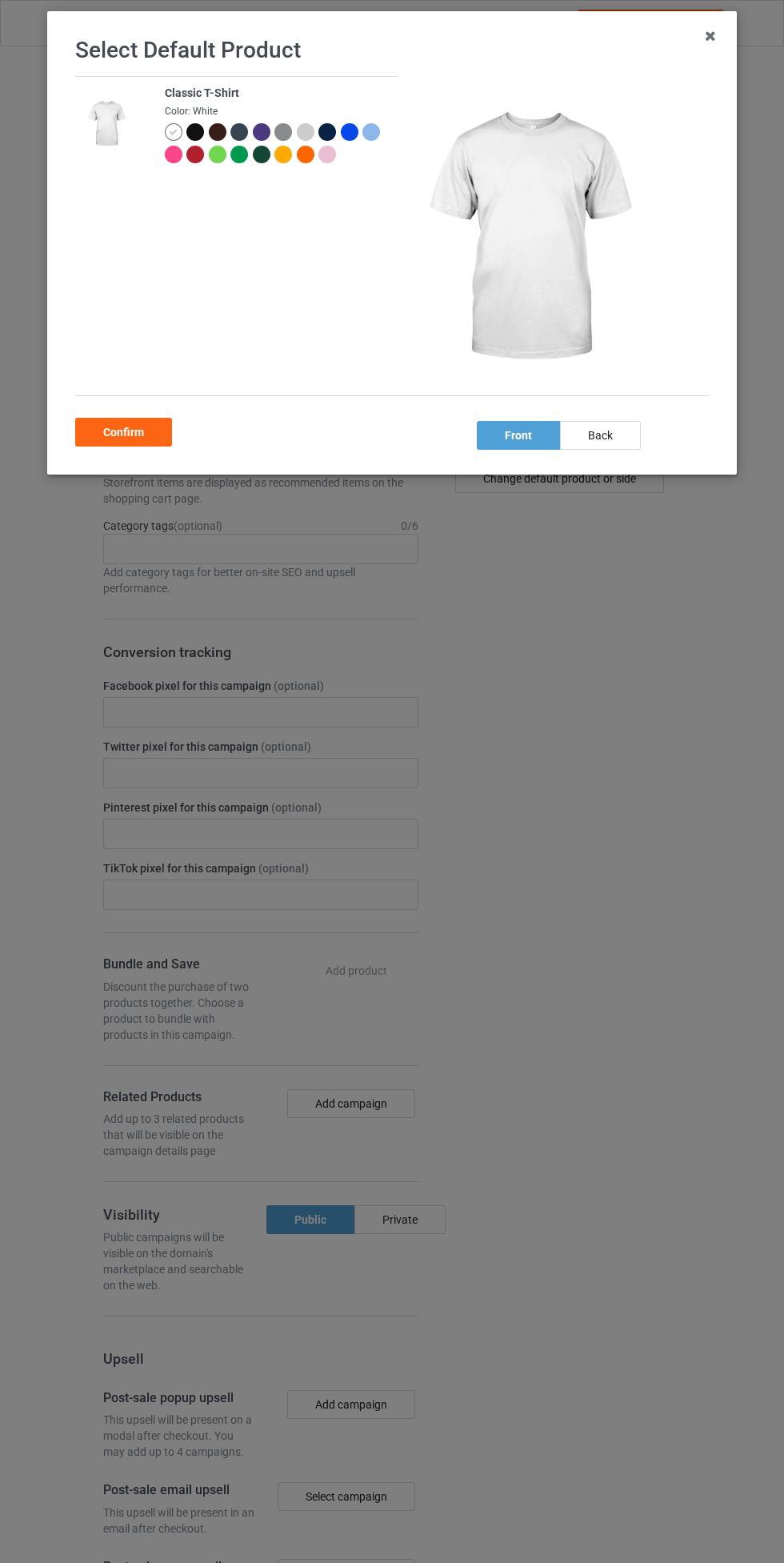
click at [327, 154] on div at bounding box center [327, 154] width 17 height 17
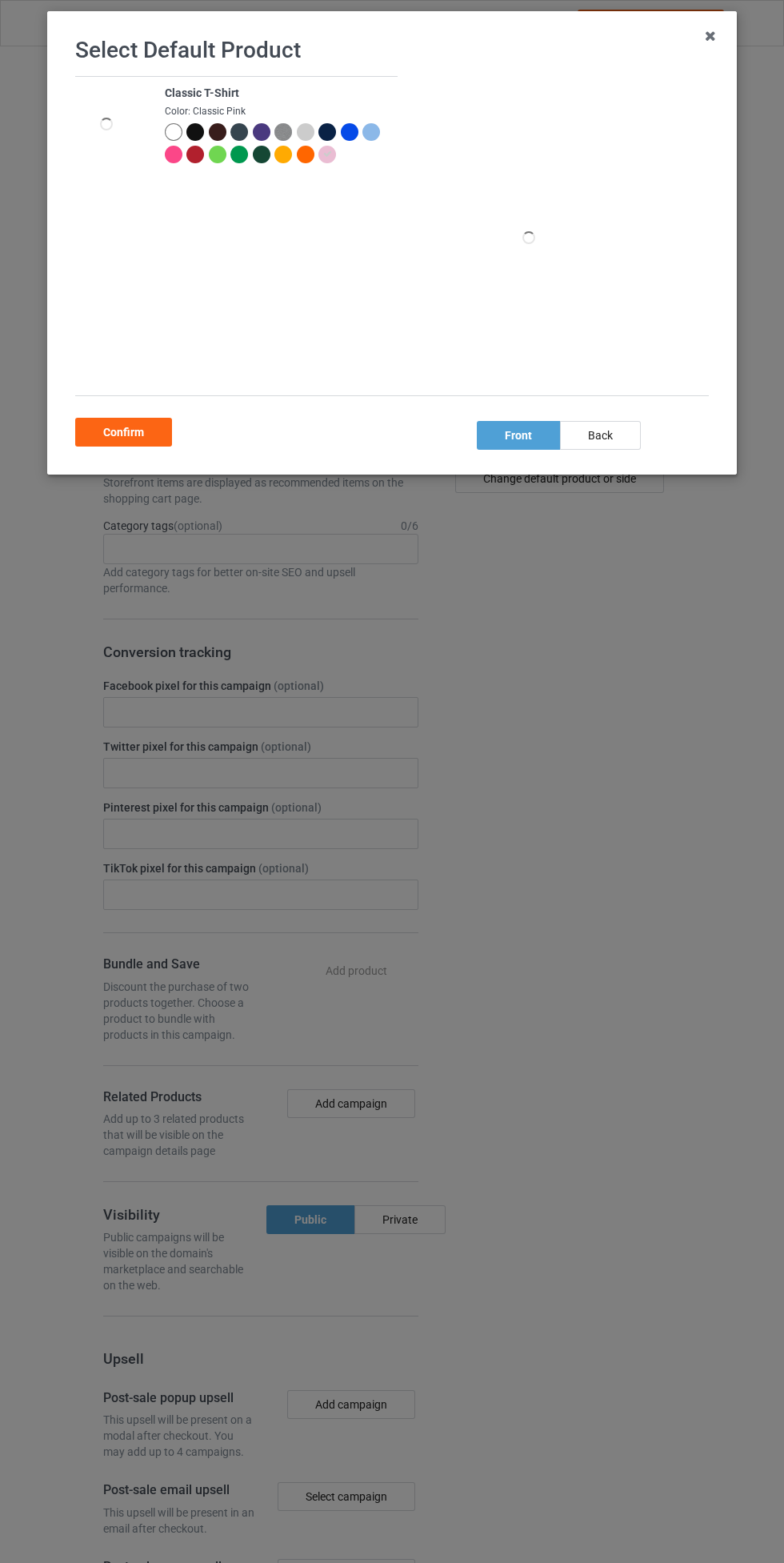
click at [303, 164] on div at bounding box center [308, 157] width 22 height 22
click at [135, 432] on div "Confirm" at bounding box center [123, 432] width 97 height 29
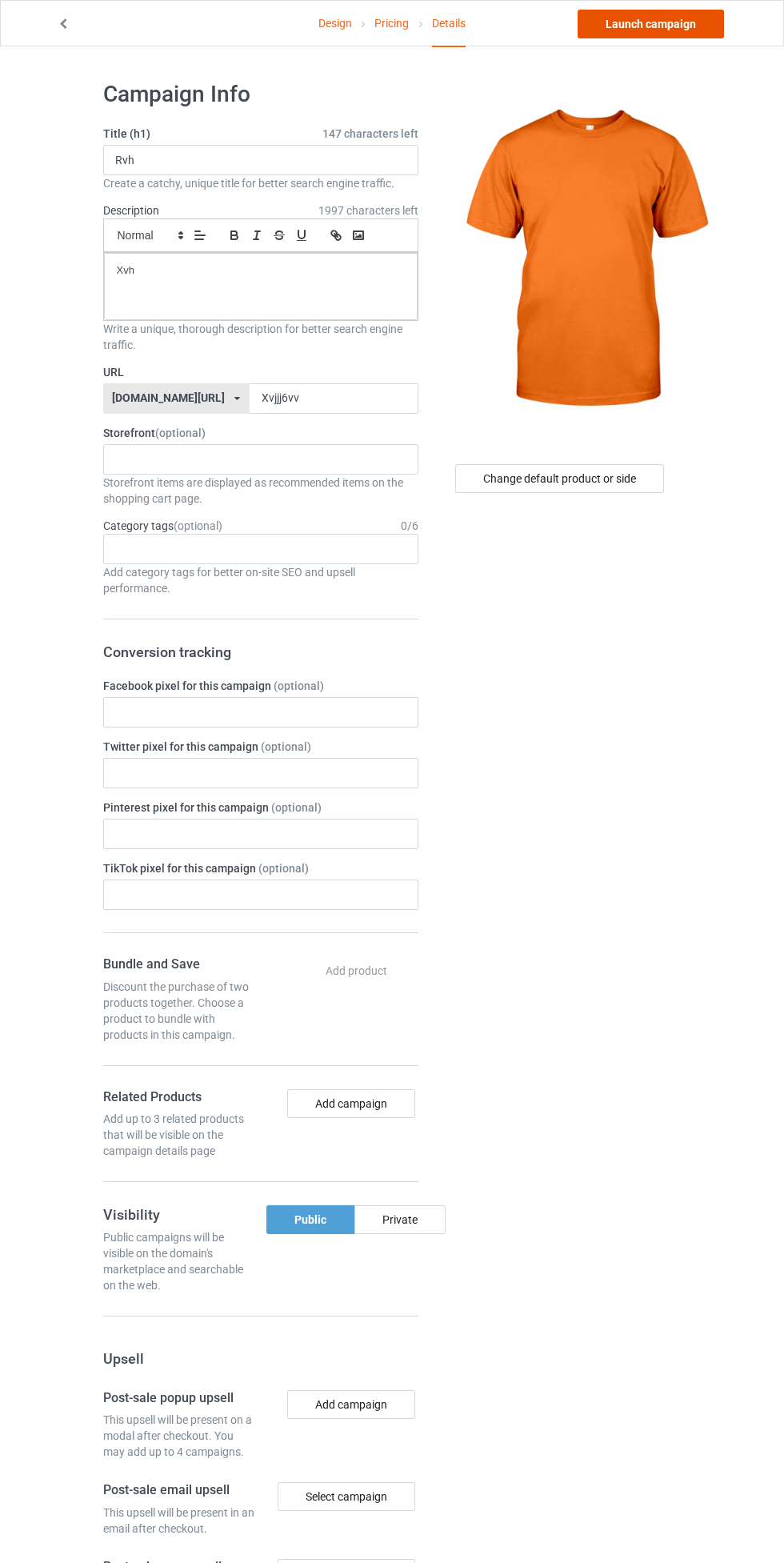
click at [697, 22] on link "Launch campaign" at bounding box center [651, 24] width 146 height 29
